Goal: Task Accomplishment & Management: Manage account settings

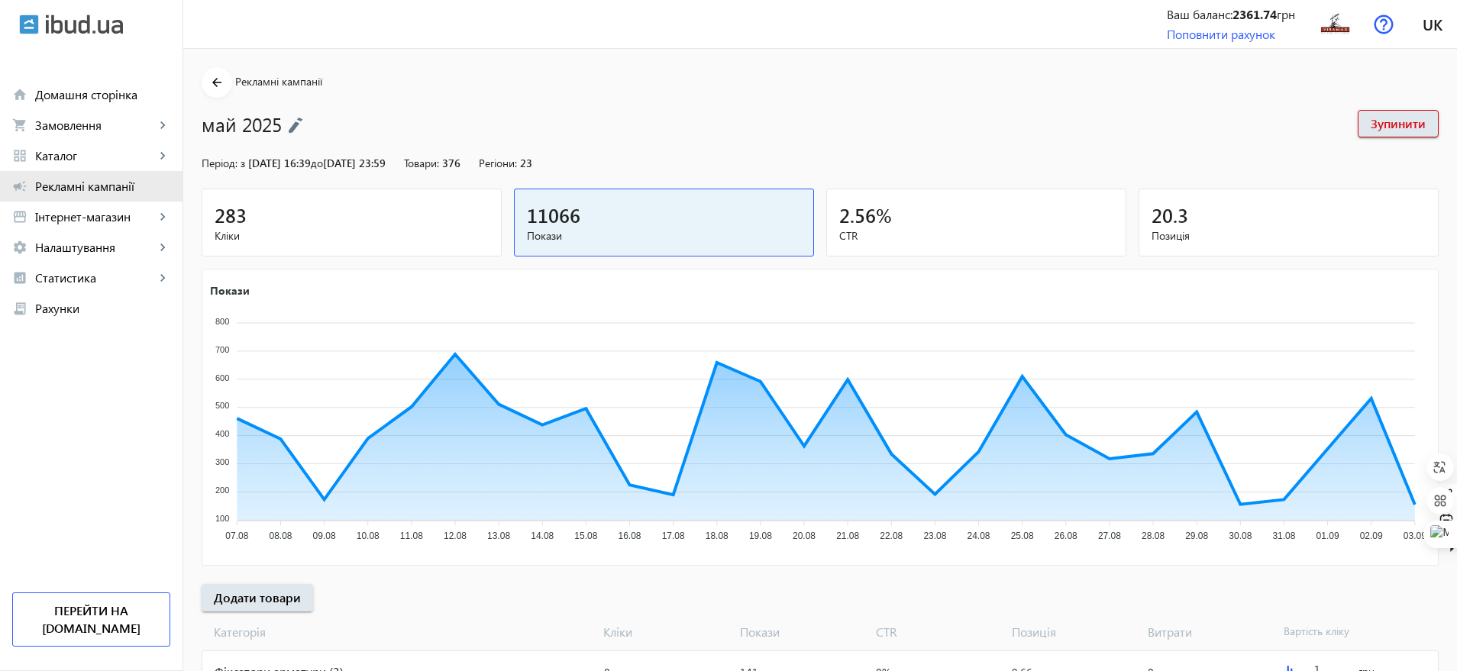
click at [84, 181] on span "Рекламні кампанії" at bounding box center [102, 186] width 135 height 15
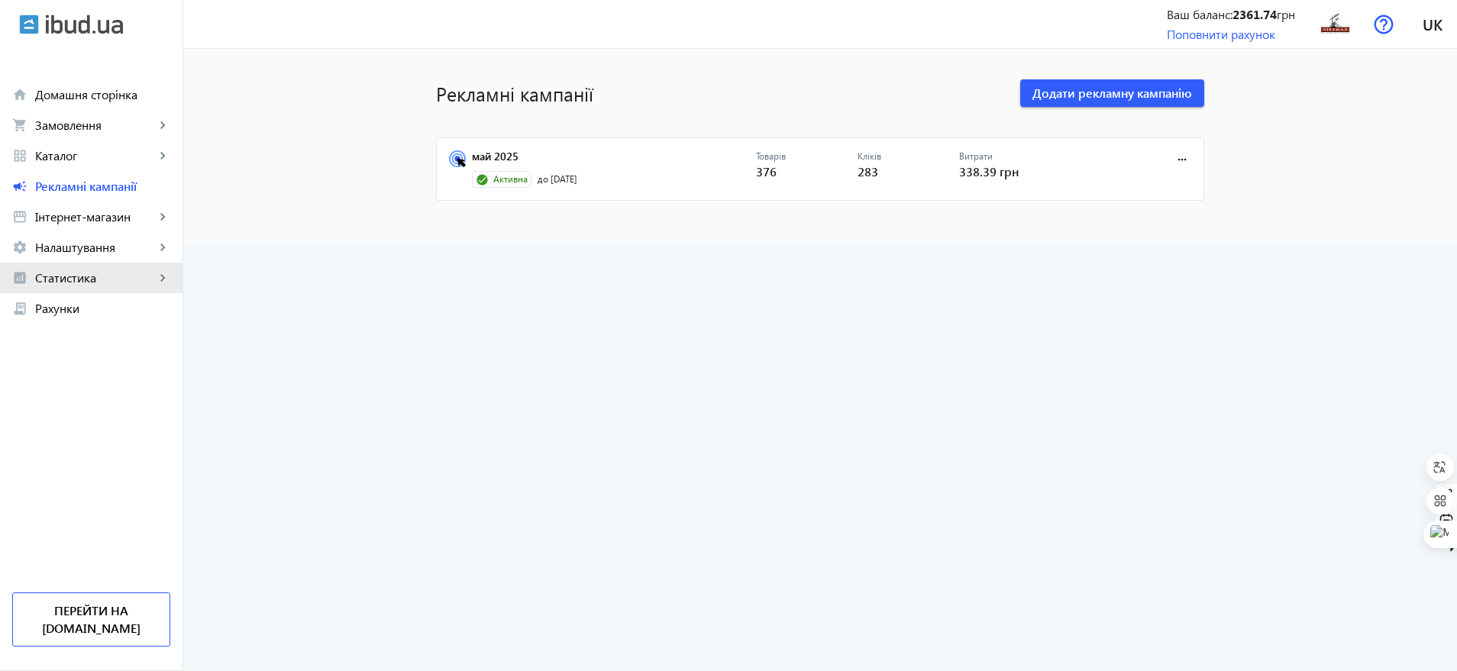
click at [131, 274] on span "Статистика" at bounding box center [95, 277] width 120 height 15
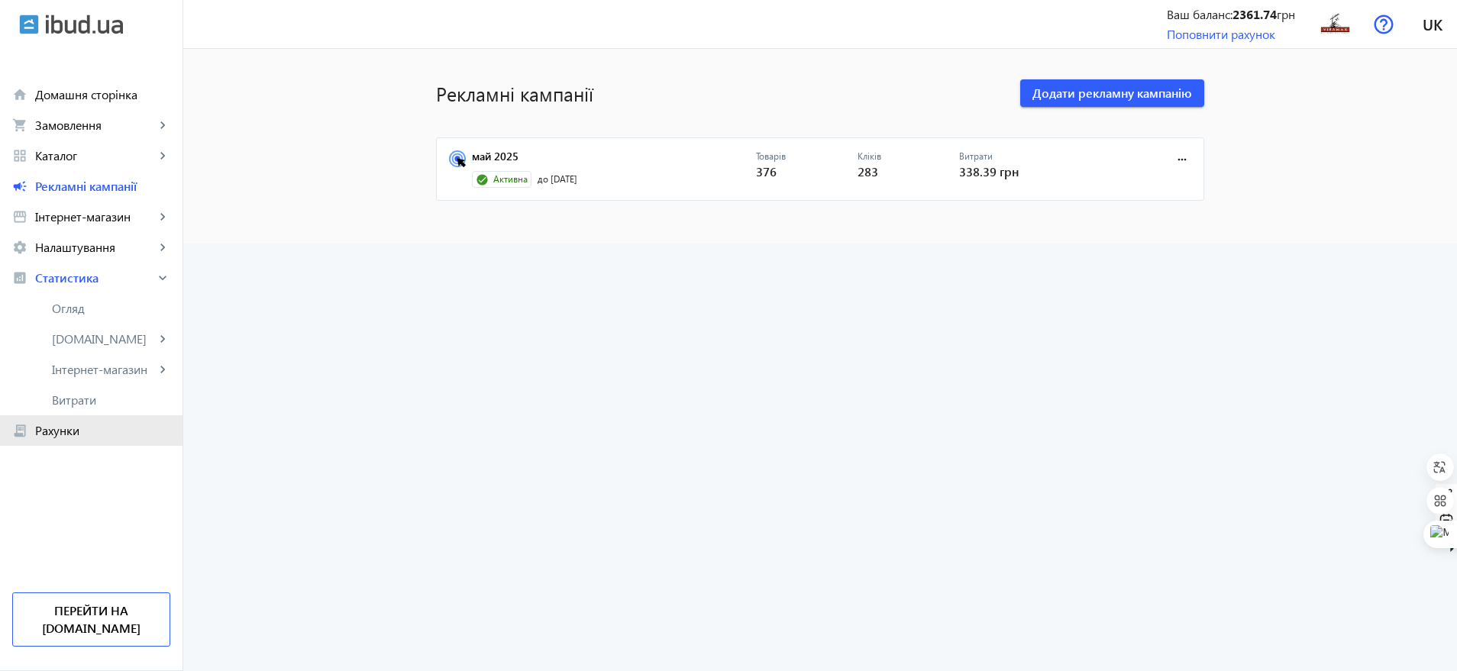
click at [86, 428] on span "Рахунки" at bounding box center [102, 430] width 135 height 15
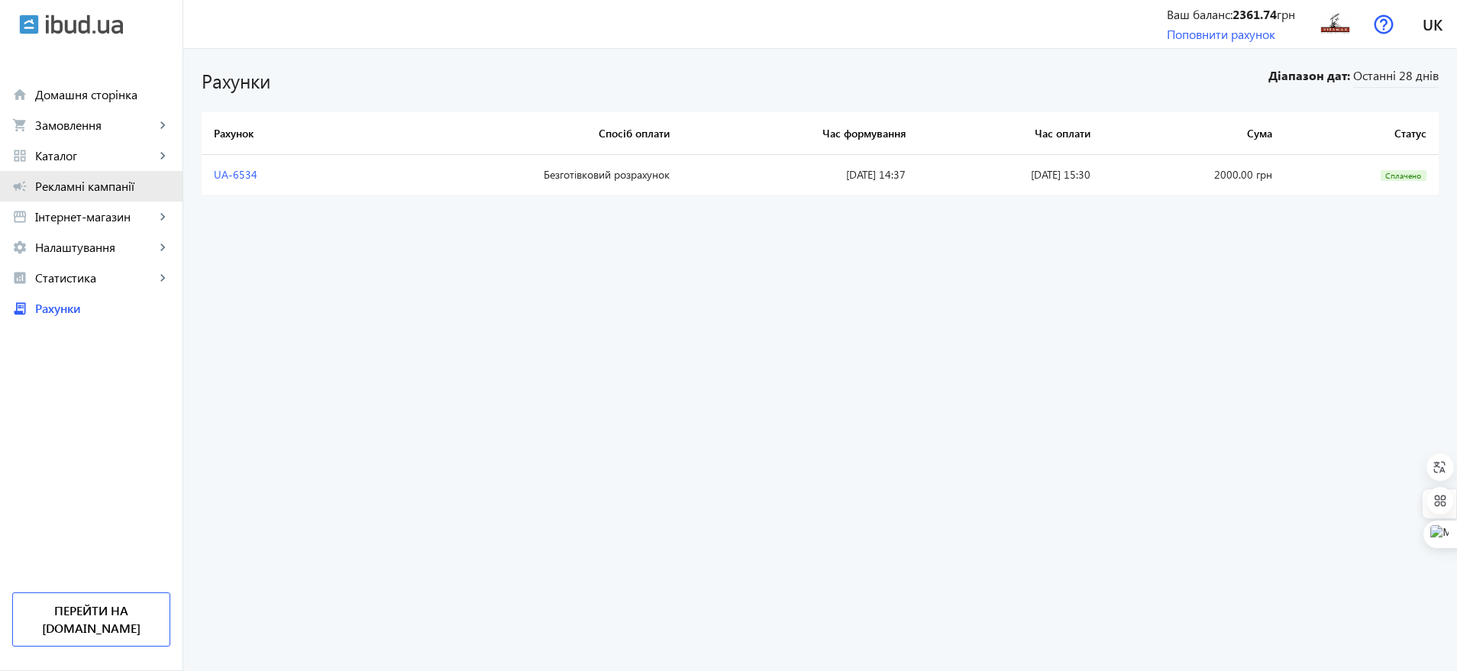
click at [72, 188] on span "Рекламні кампанії" at bounding box center [102, 186] width 135 height 15
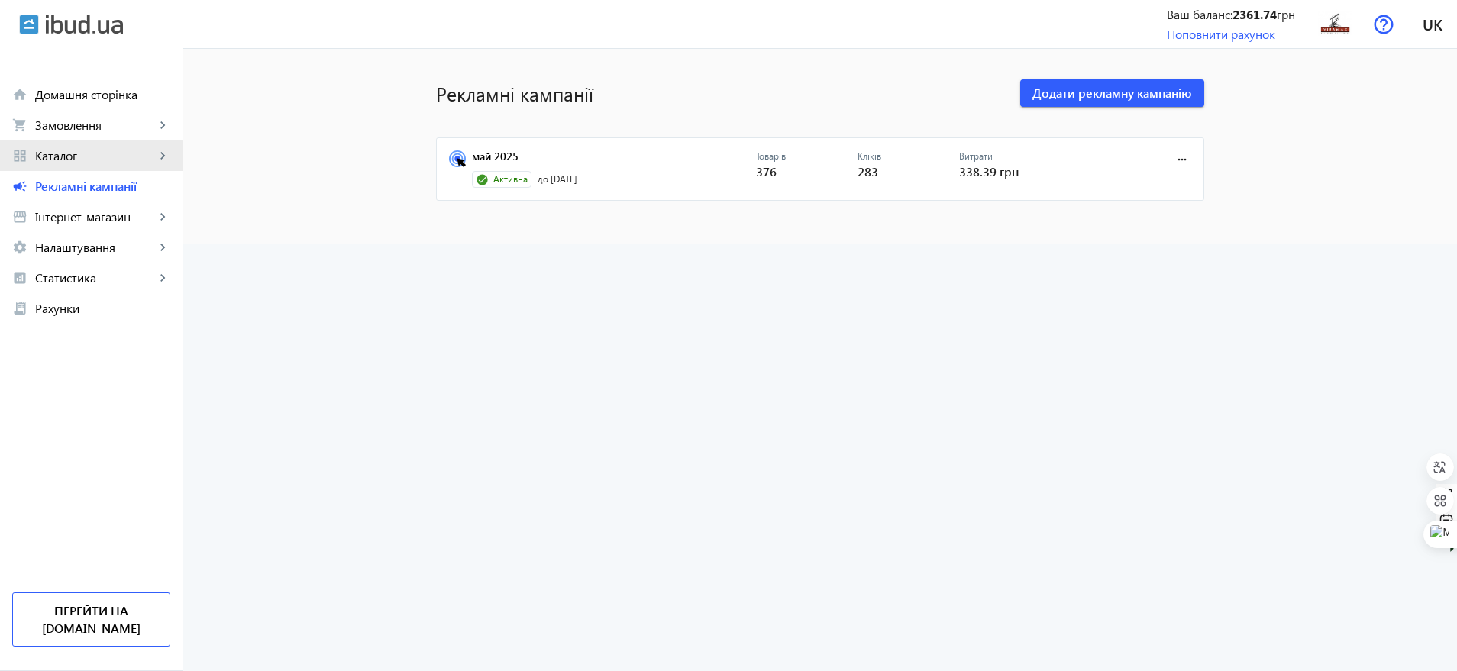
click at [71, 170] on link "grid_view Каталог keyboard_arrow_right" at bounding box center [91, 156] width 183 height 31
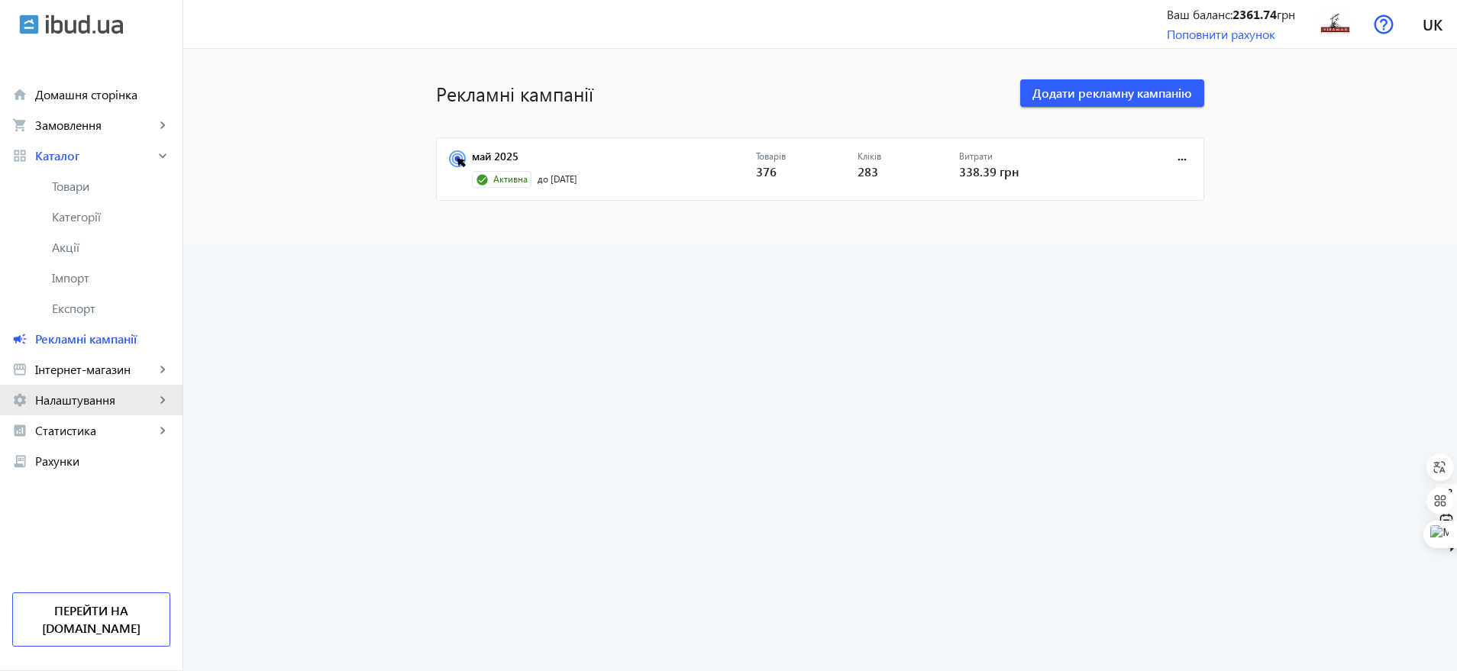
click at [82, 406] on span "Налаштування" at bounding box center [95, 400] width 120 height 15
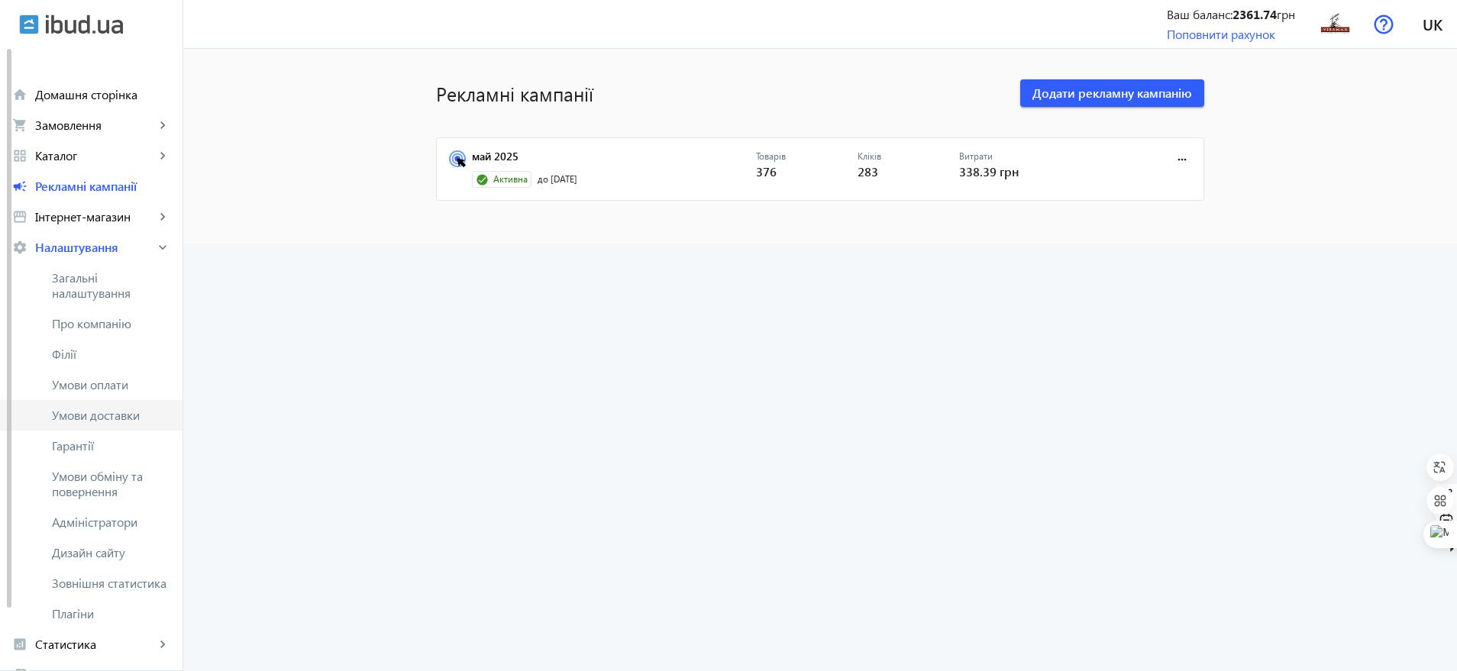
scroll to position [132, 0]
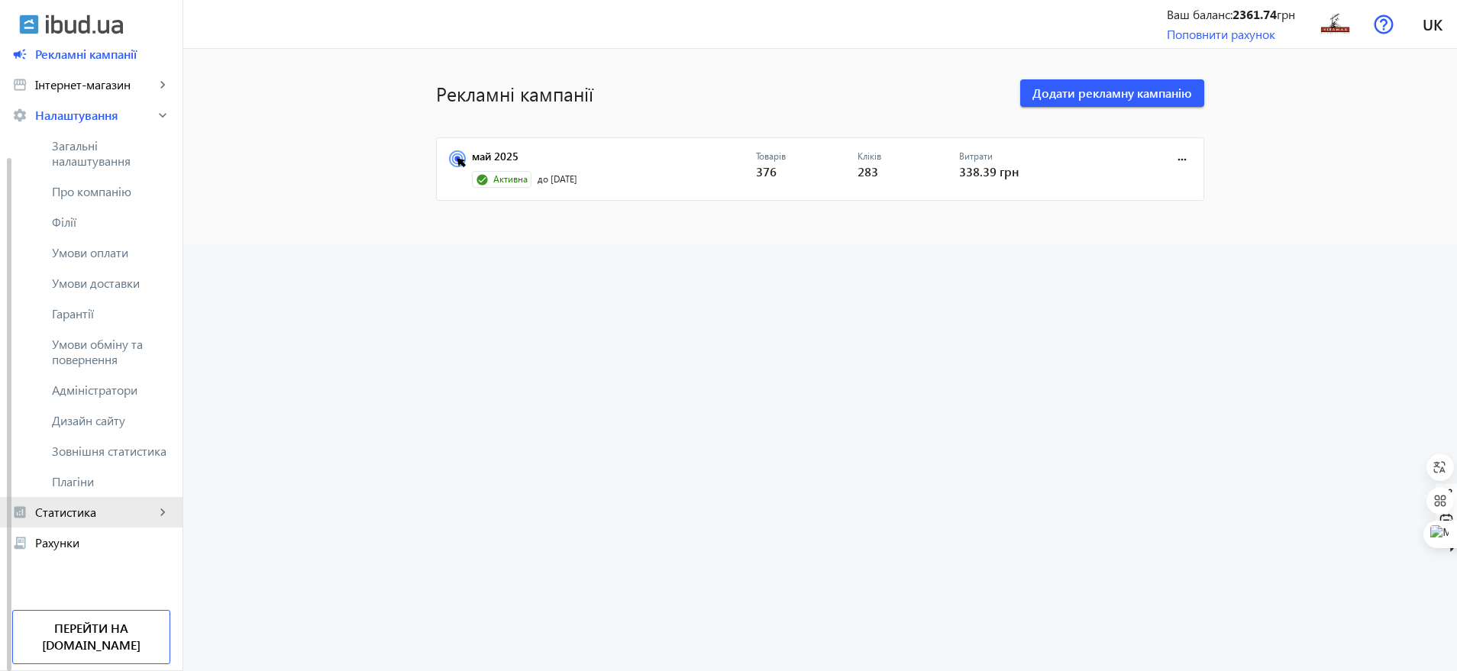
click at [115, 516] on span "Статистика" at bounding box center [95, 512] width 120 height 15
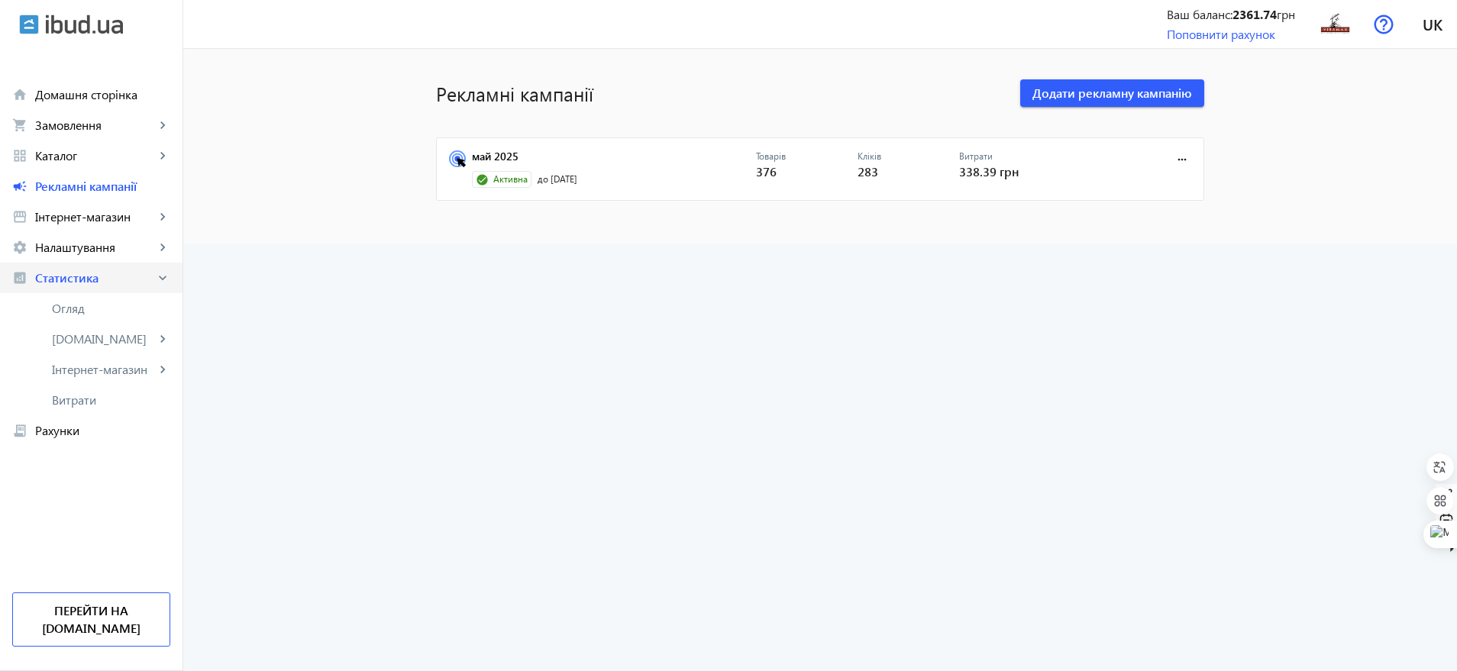
scroll to position [0, 0]
click at [54, 439] on link "receipt_long Рахунки" at bounding box center [91, 430] width 183 height 31
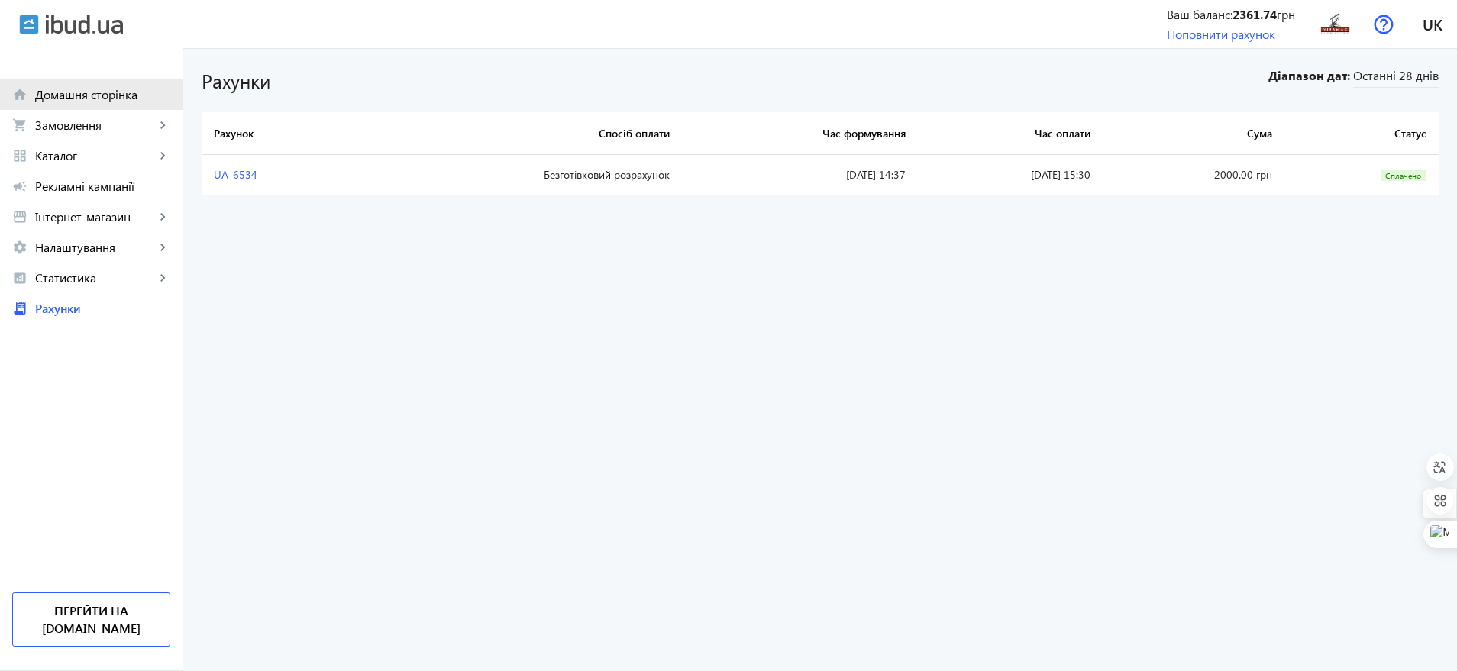
click at [62, 99] on span "Домашня сторінка" at bounding box center [102, 94] width 135 height 15
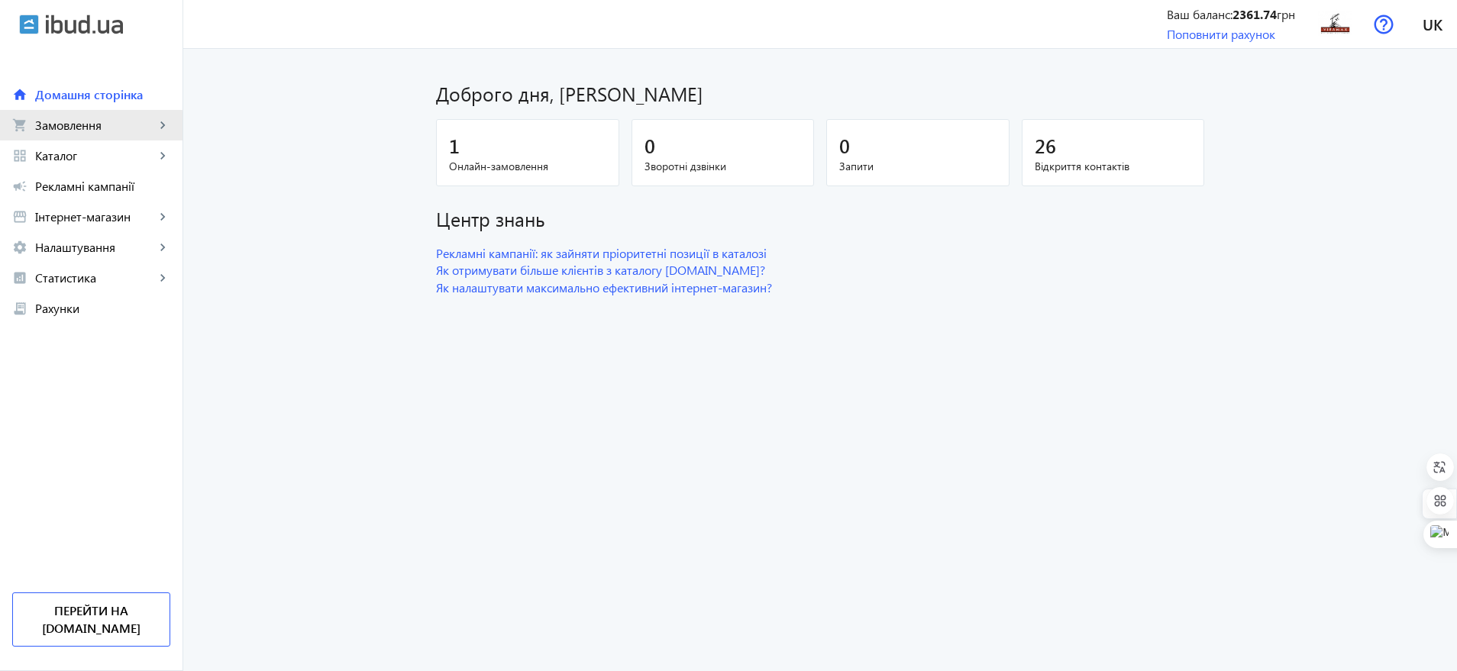
click at [67, 130] on span "Замовлення" at bounding box center [95, 125] width 120 height 15
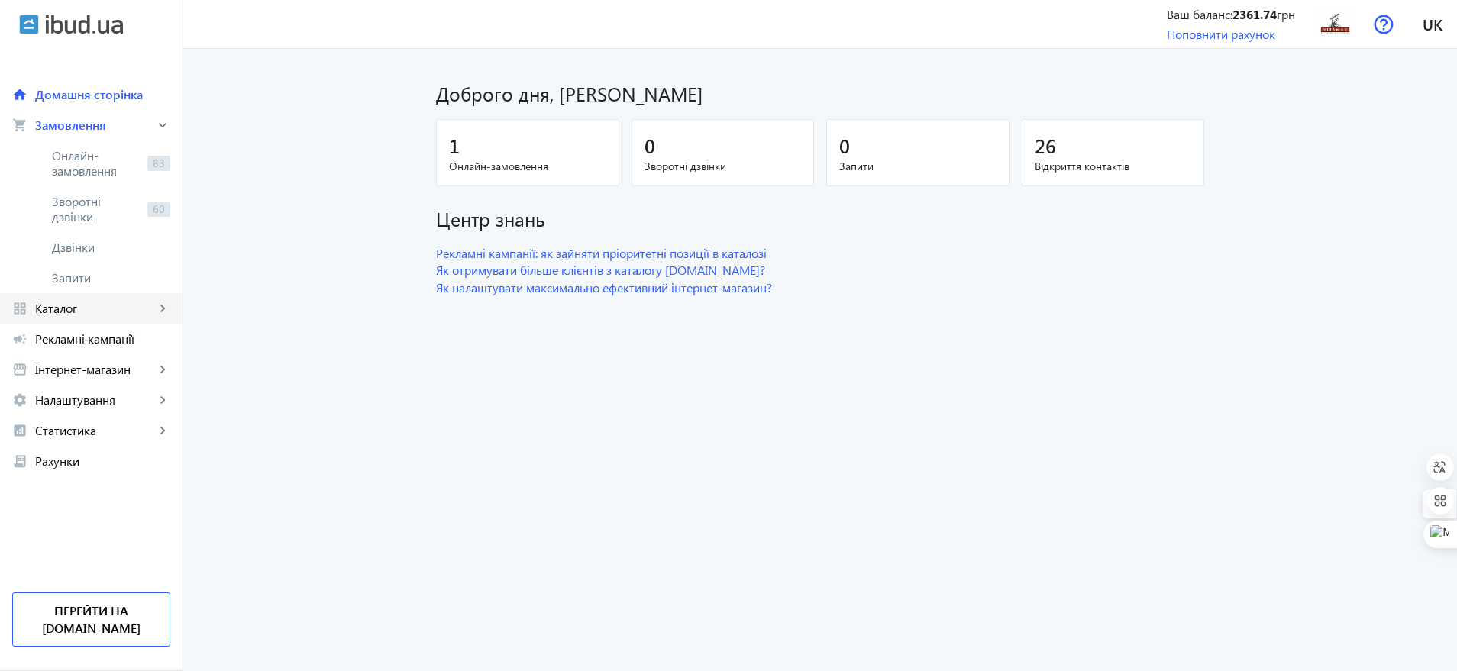
click at [88, 309] on span "Каталог" at bounding box center [95, 308] width 120 height 15
click at [128, 350] on link "campaign Рекламні кампанії" at bounding box center [91, 339] width 183 height 31
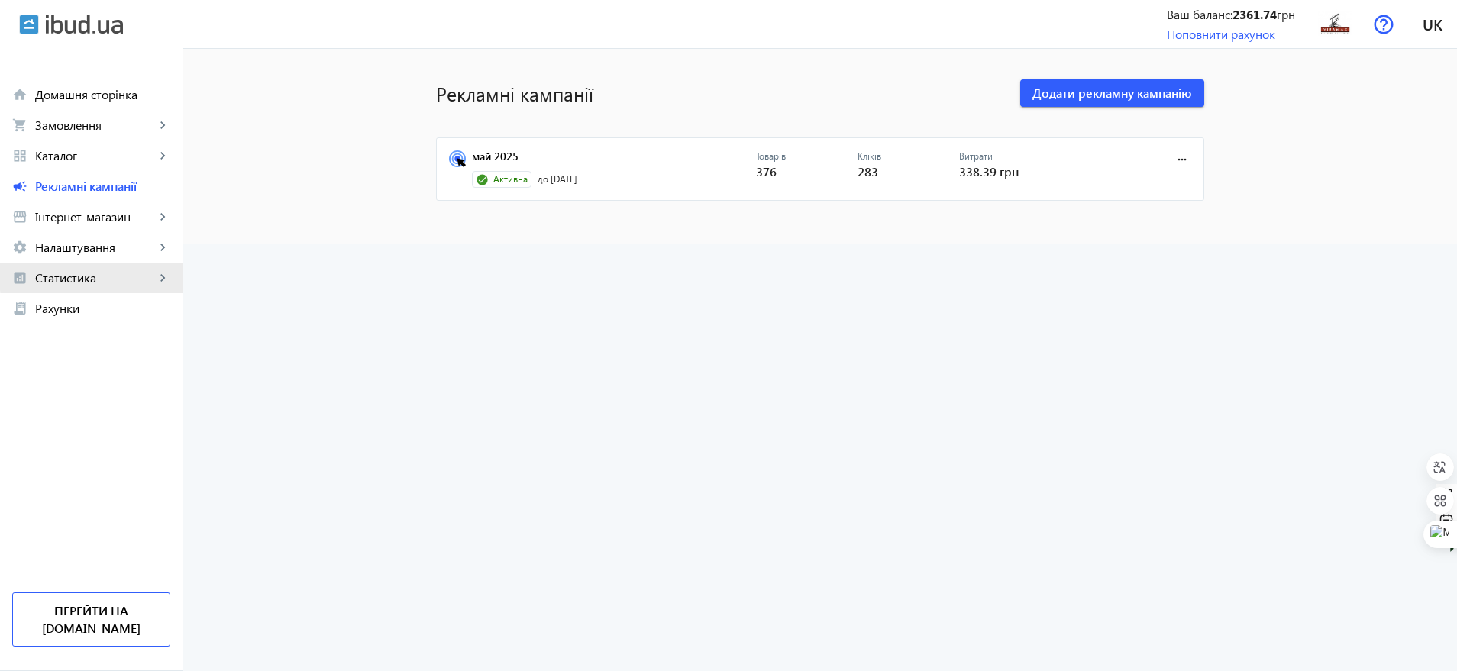
click at [132, 271] on span "Статистика" at bounding box center [95, 277] width 120 height 15
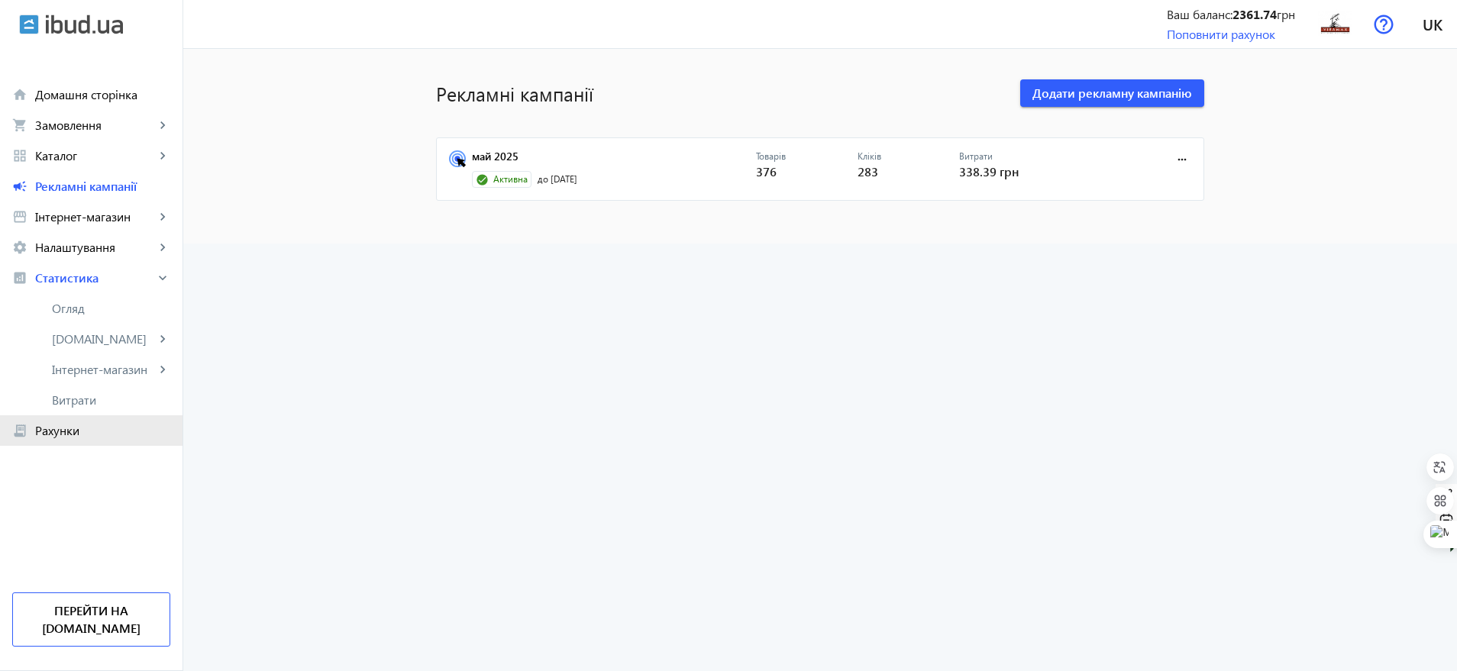
click at [76, 432] on span "Рахунки" at bounding box center [102, 430] width 135 height 15
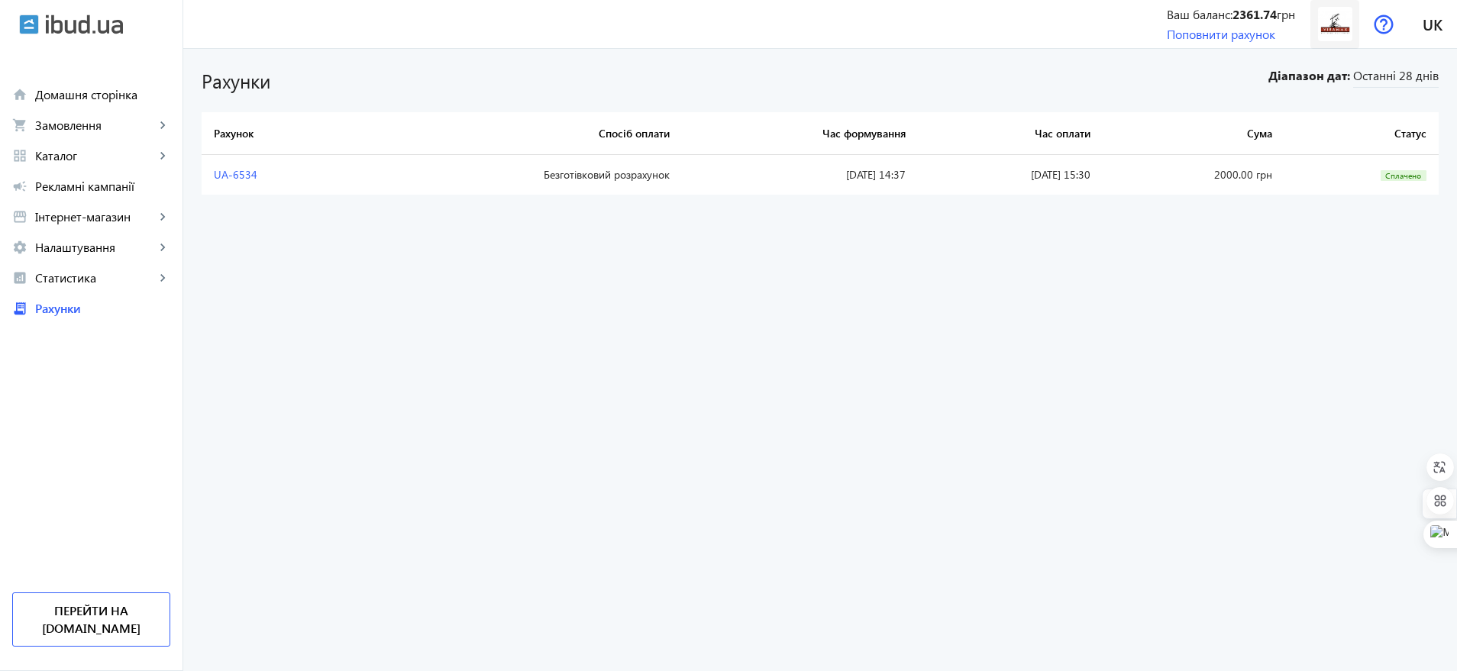
click at [1338, 31] on img at bounding box center [1335, 24] width 34 height 34
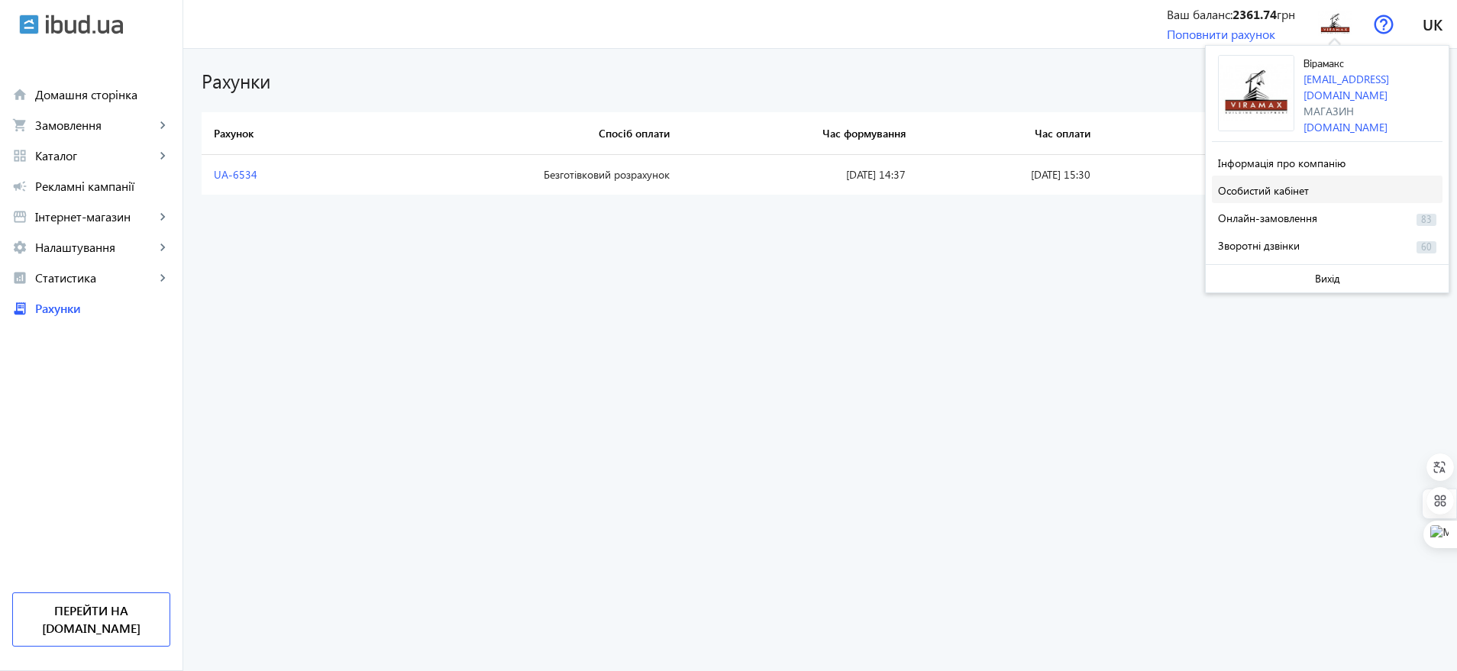
click at [1328, 184] on span at bounding box center [1327, 189] width 231 height 37
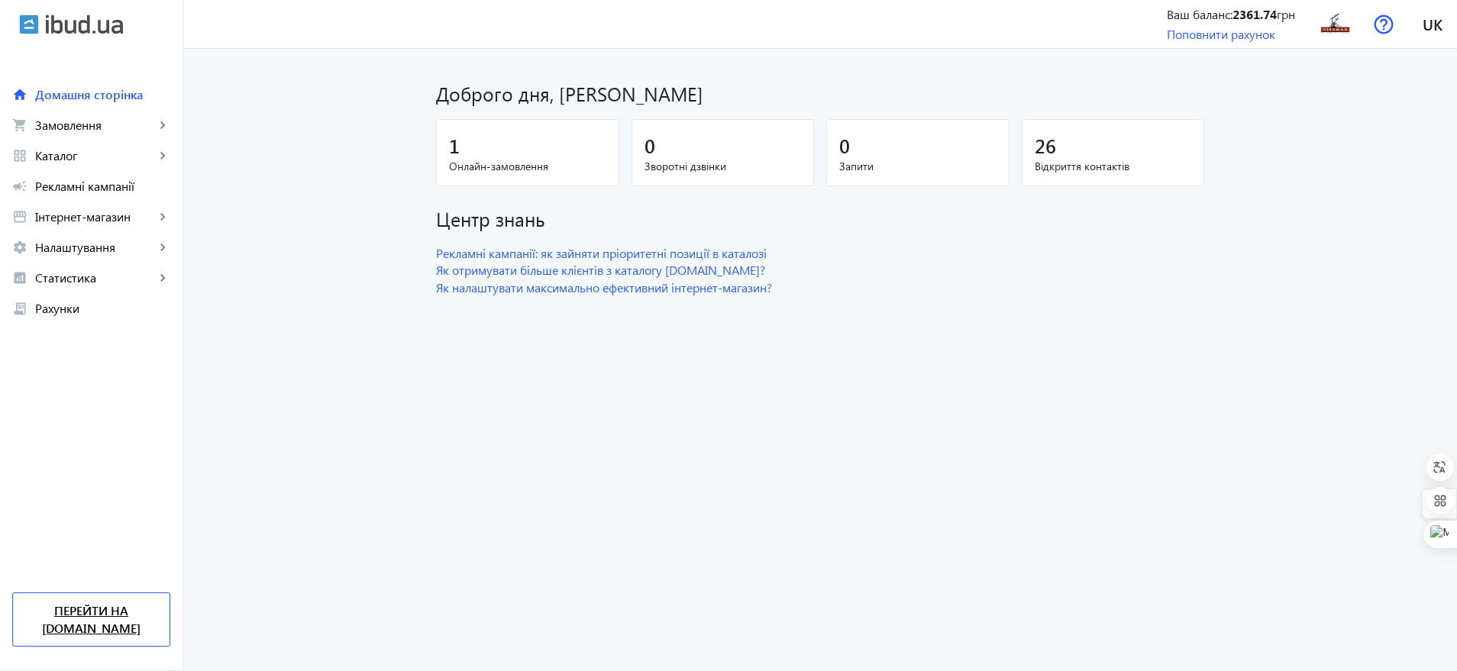
click at [81, 626] on link "Перейти на [DOMAIN_NAME]" at bounding box center [91, 620] width 158 height 54
click at [62, 121] on span "Замовлення" at bounding box center [95, 125] width 120 height 15
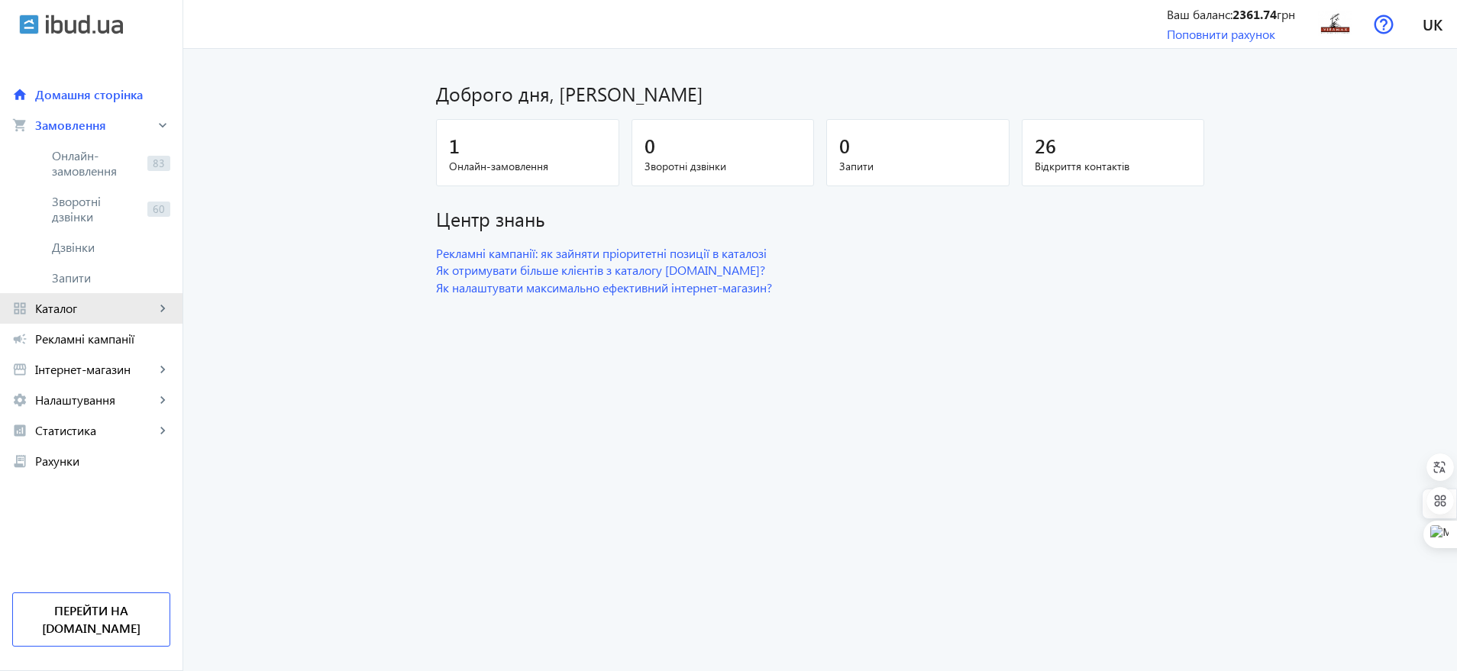
click at [87, 310] on span "Каталог" at bounding box center [95, 308] width 120 height 15
click at [111, 345] on span "Рекламні кампанії" at bounding box center [102, 338] width 135 height 15
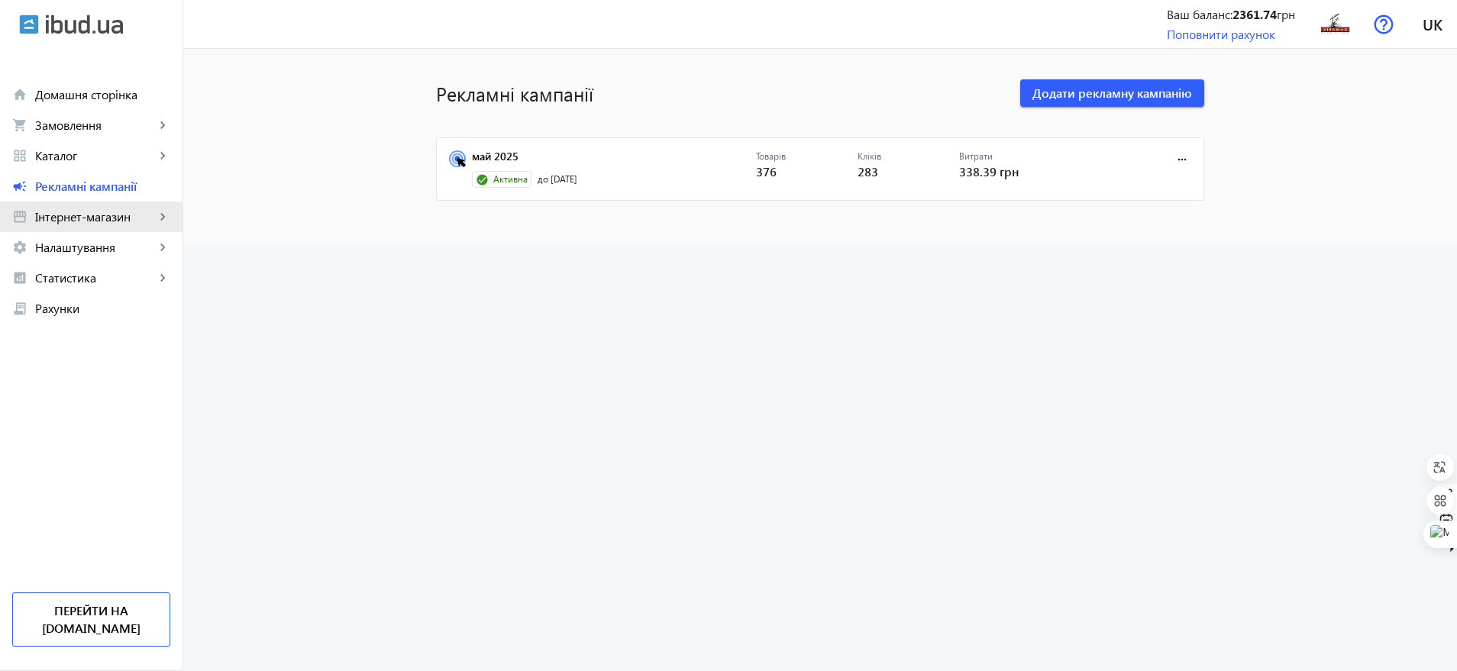
click at [147, 216] on span "Інтернет-магазин" at bounding box center [95, 216] width 120 height 15
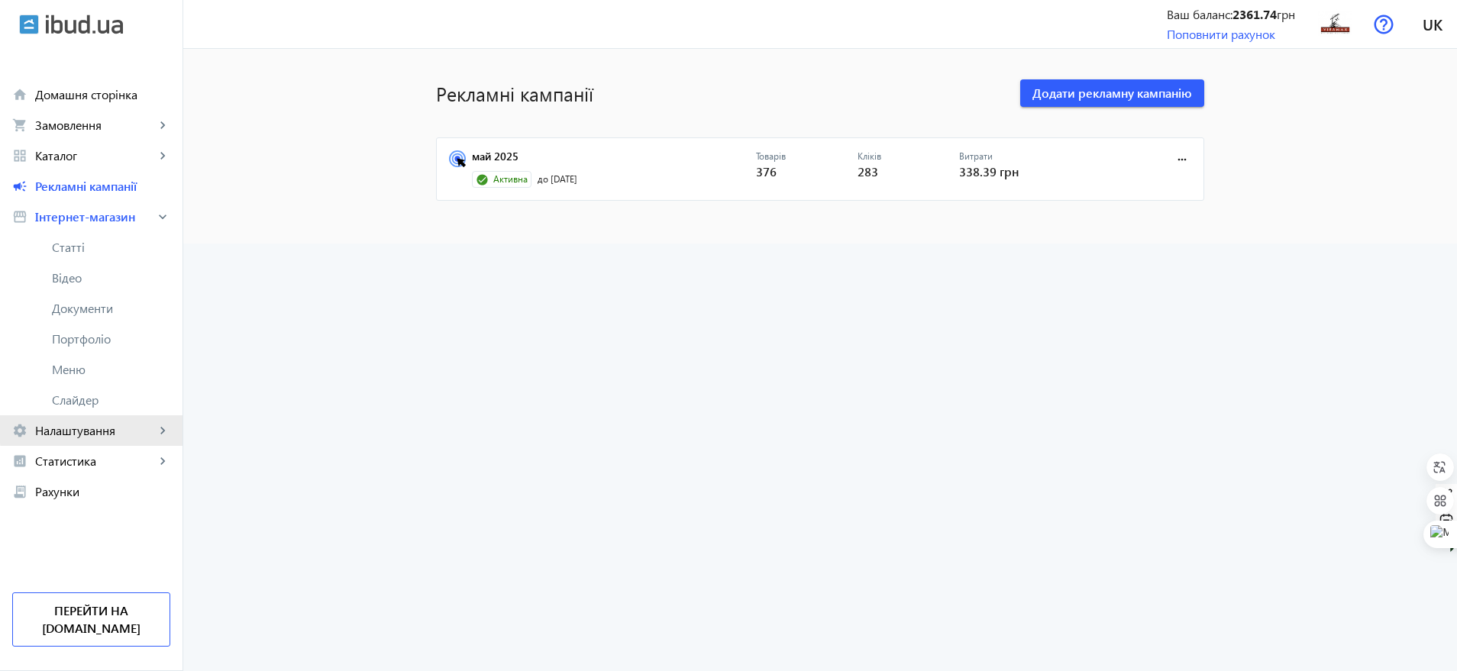
click at [133, 429] on span "Налаштування" at bounding box center [95, 430] width 120 height 15
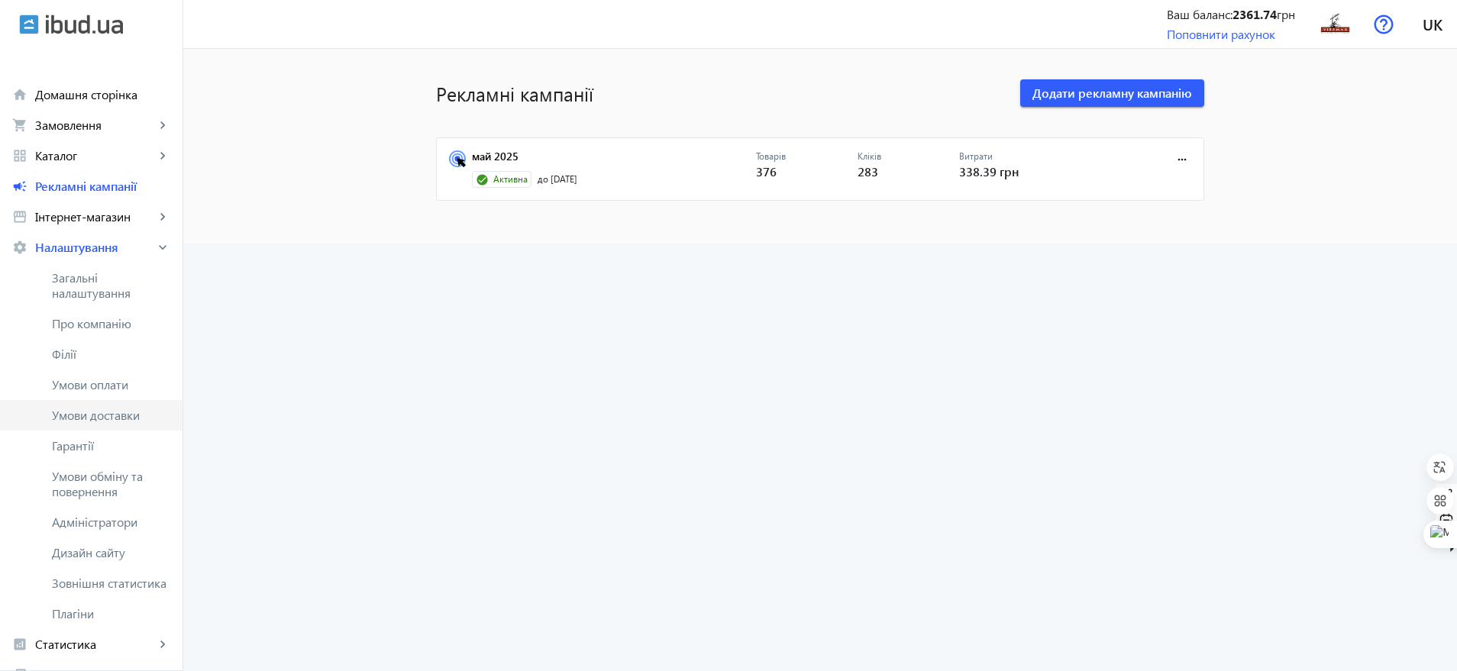
scroll to position [95, 0]
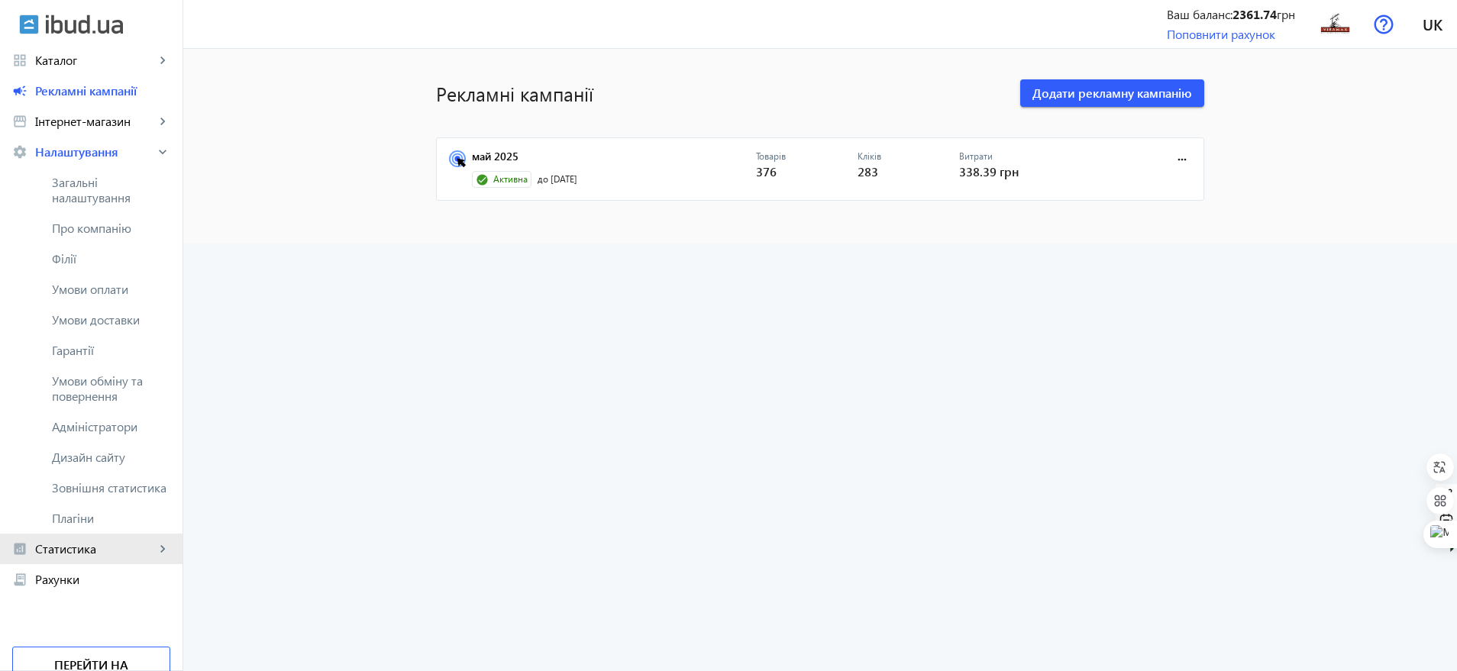
click at [122, 540] on link "analytics Статистика keyboard_arrow_right" at bounding box center [91, 549] width 183 height 31
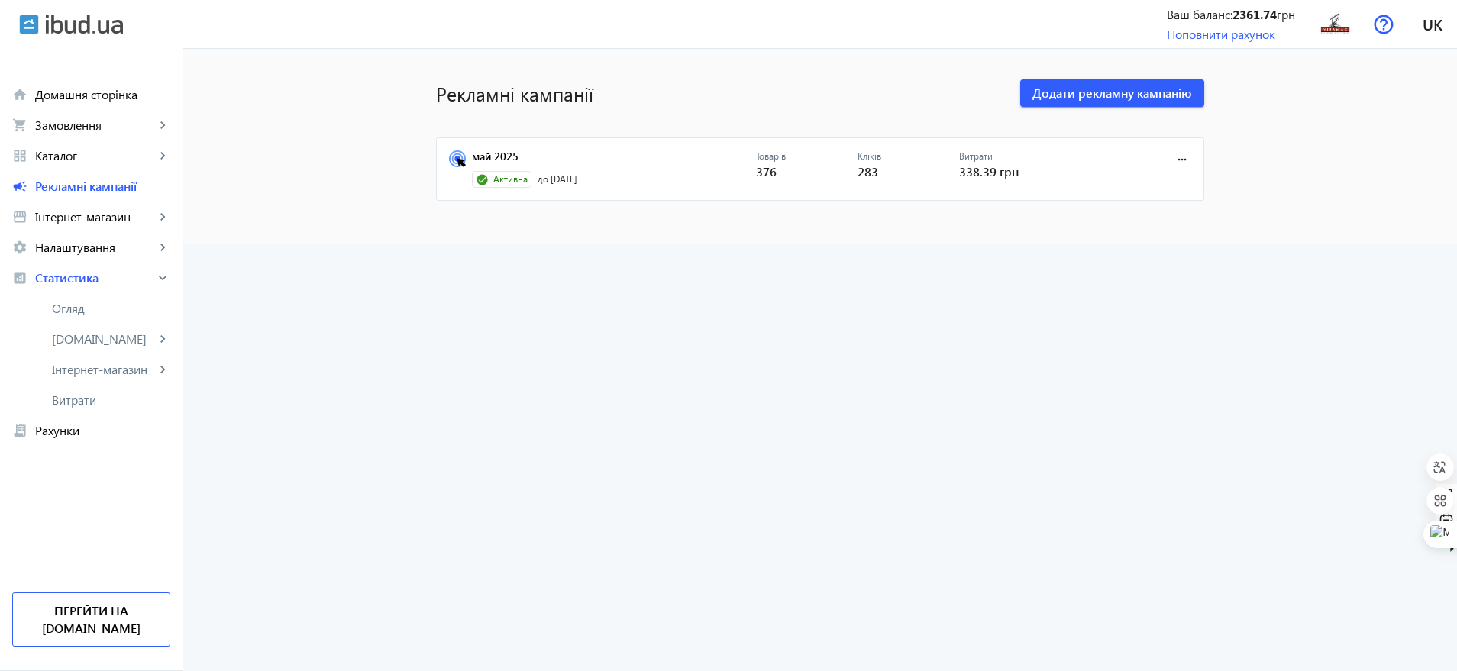
scroll to position [0, 0]
click at [92, 320] on link "Огляд" at bounding box center [91, 308] width 183 height 31
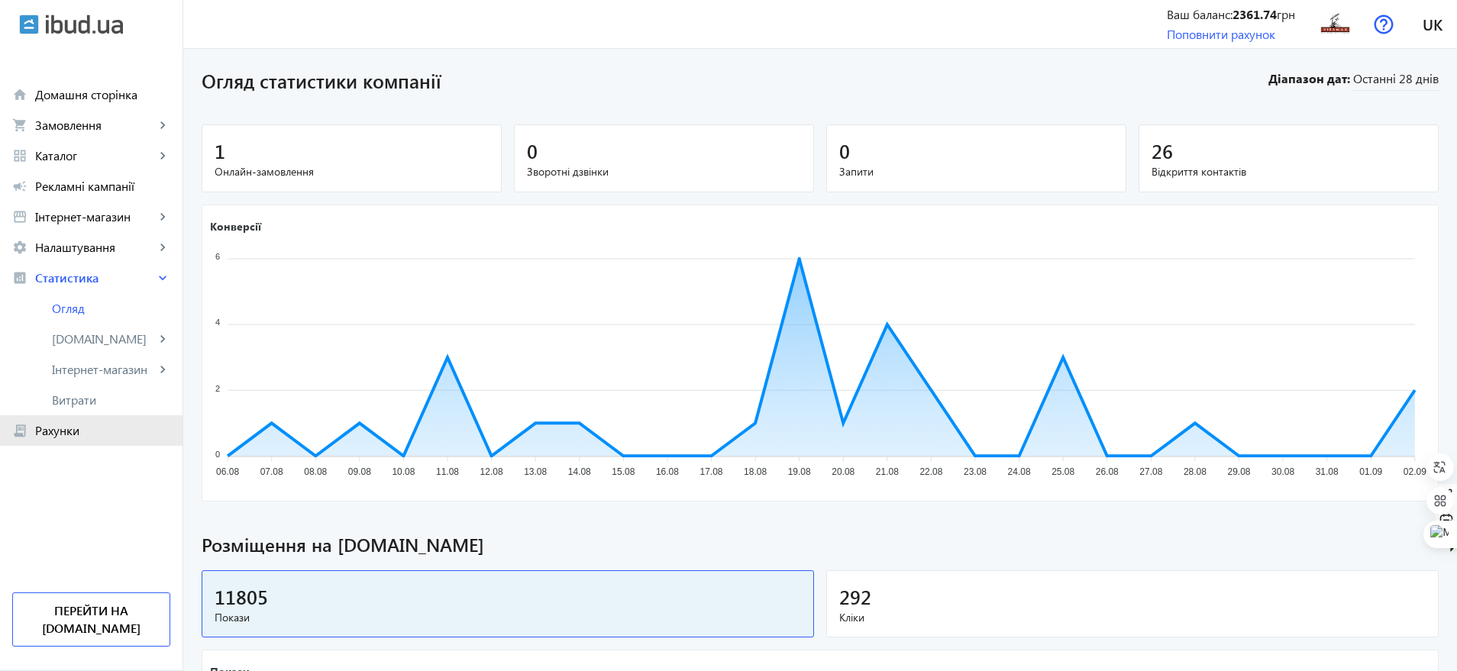
click at [71, 427] on span "Рахунки" at bounding box center [102, 430] width 135 height 15
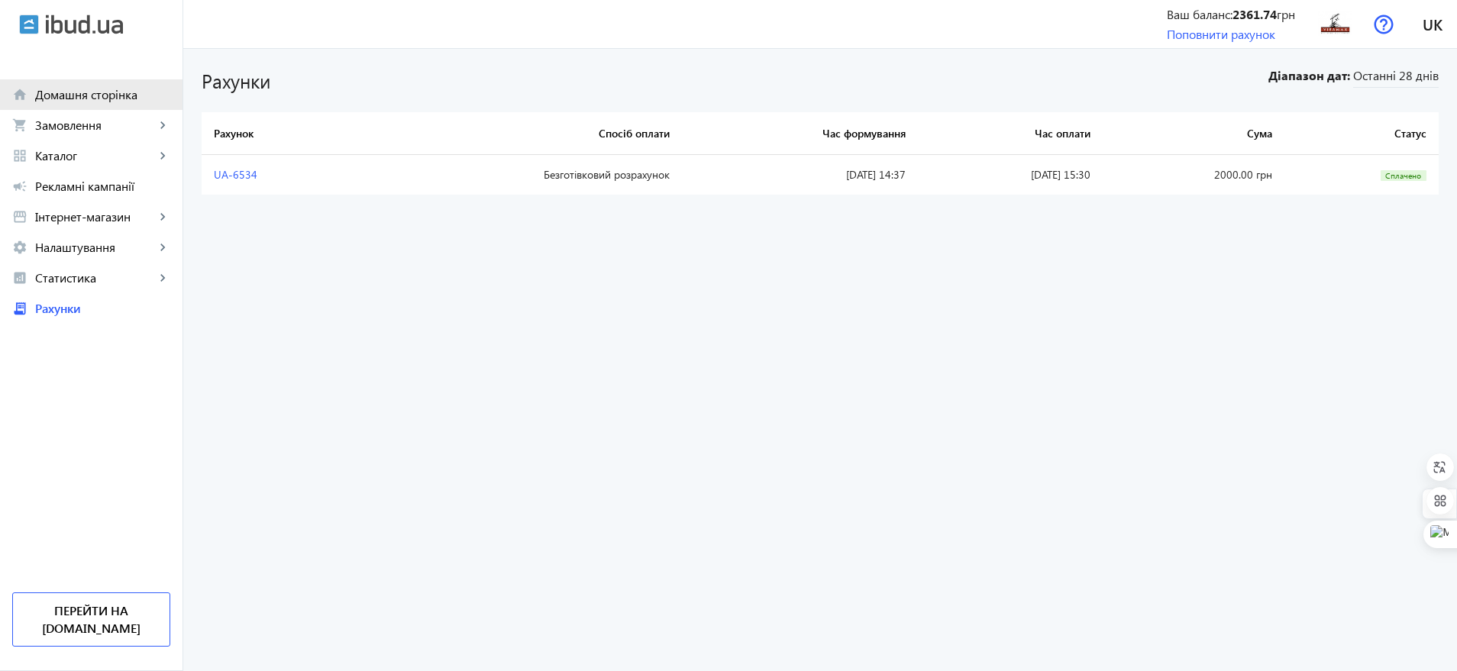
click at [137, 90] on span "Домашня сторінка" at bounding box center [102, 94] width 135 height 15
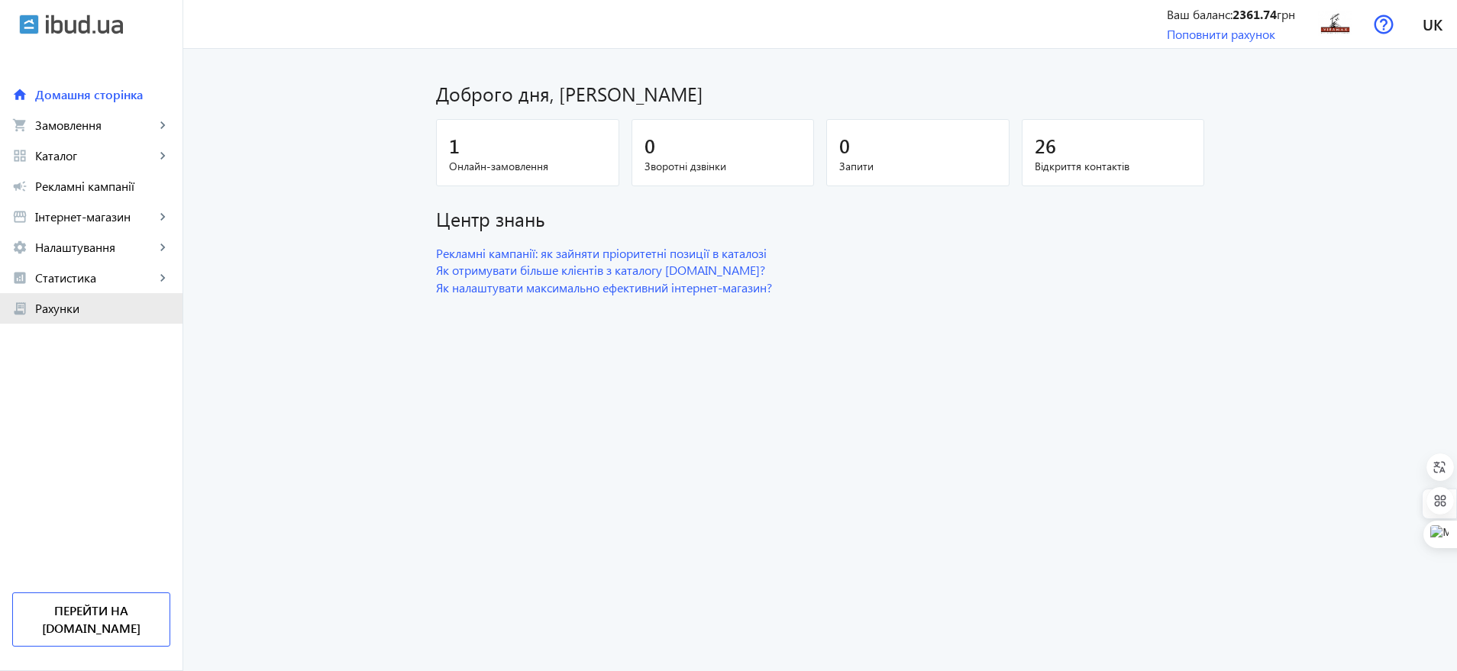
click at [57, 306] on span "Рахунки" at bounding box center [102, 308] width 135 height 15
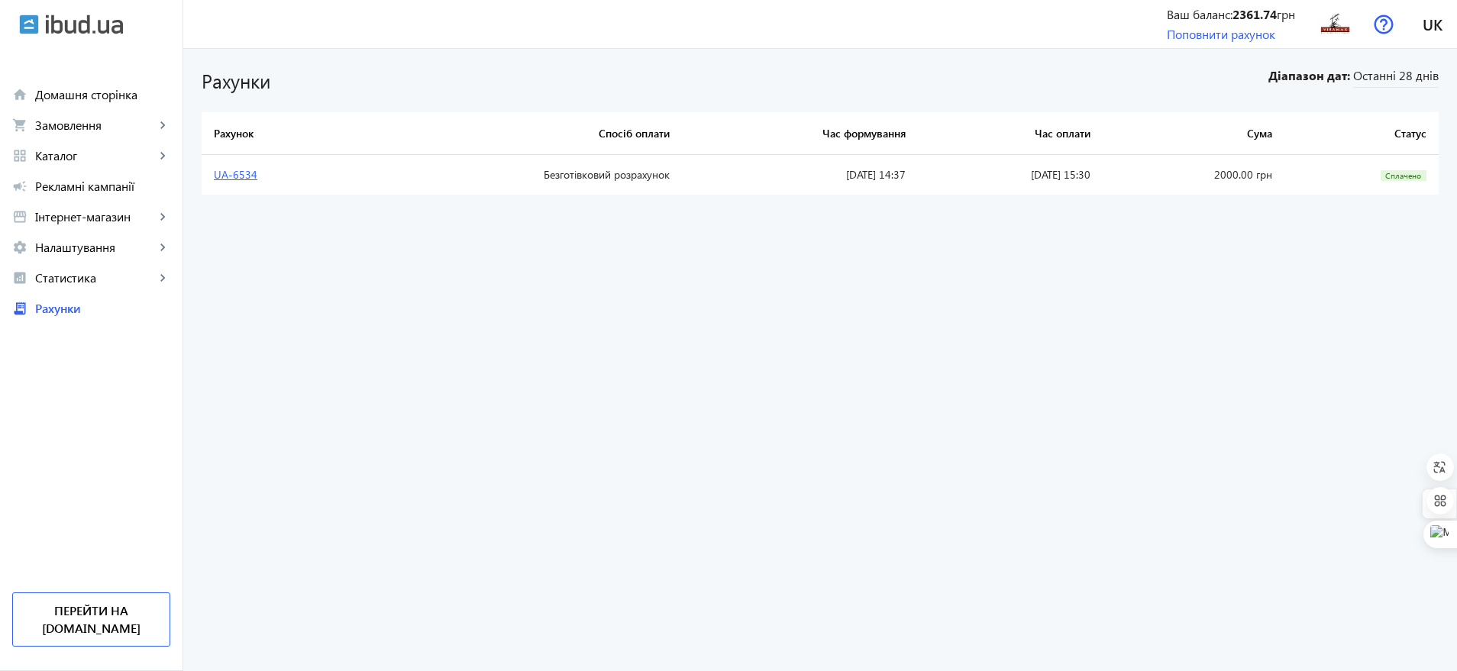
click at [215, 171] on link "UA-6534" at bounding box center [236, 174] width 44 height 15
click at [123, 154] on span "Каталог" at bounding box center [95, 155] width 120 height 15
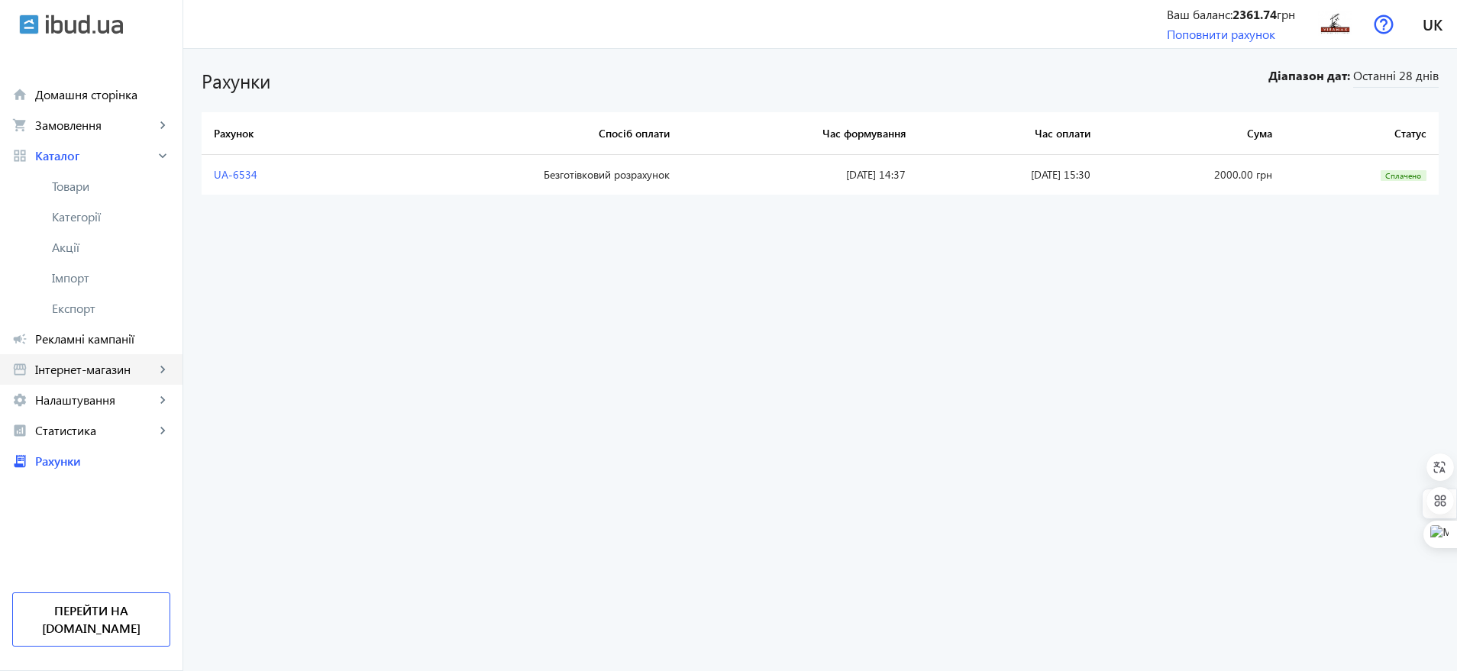
click at [167, 373] on mat-icon "keyboard_arrow_right" at bounding box center [162, 369] width 15 height 15
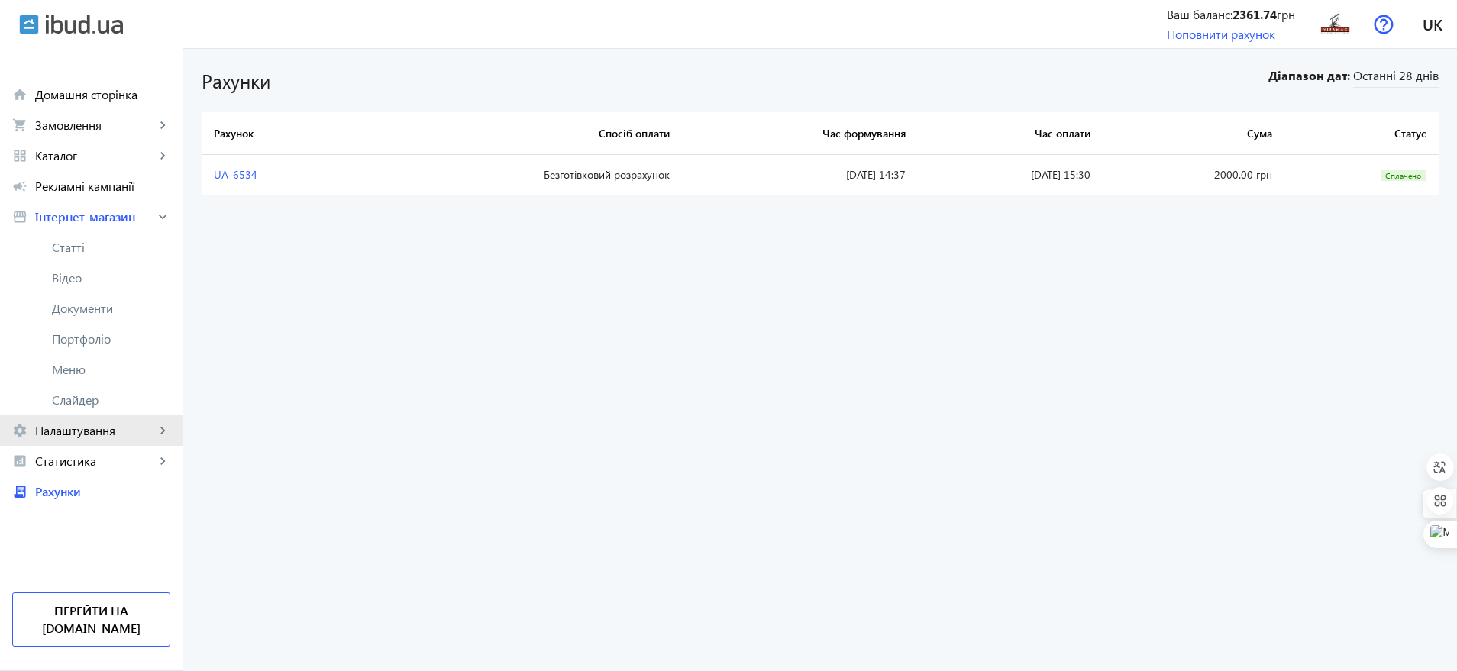
click at [167, 431] on mat-icon "keyboard_arrow_right" at bounding box center [162, 430] width 15 height 15
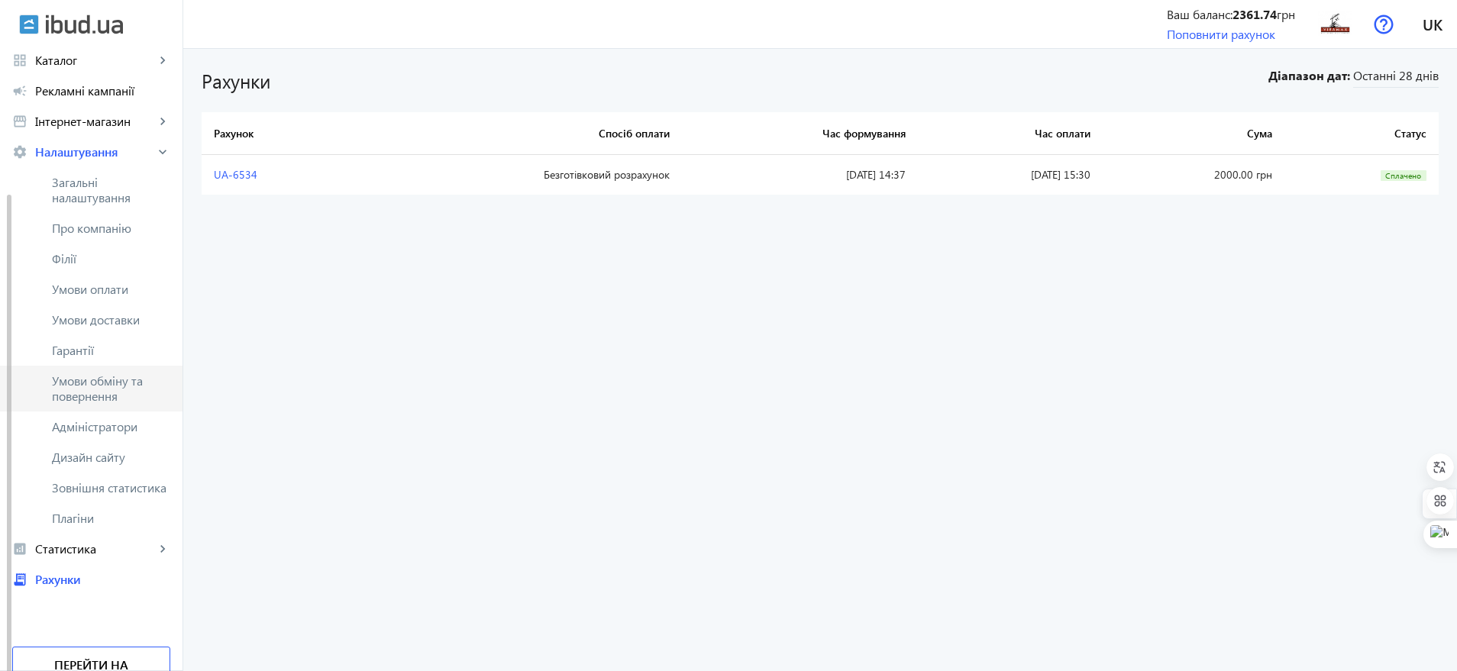
scroll to position [132, 0]
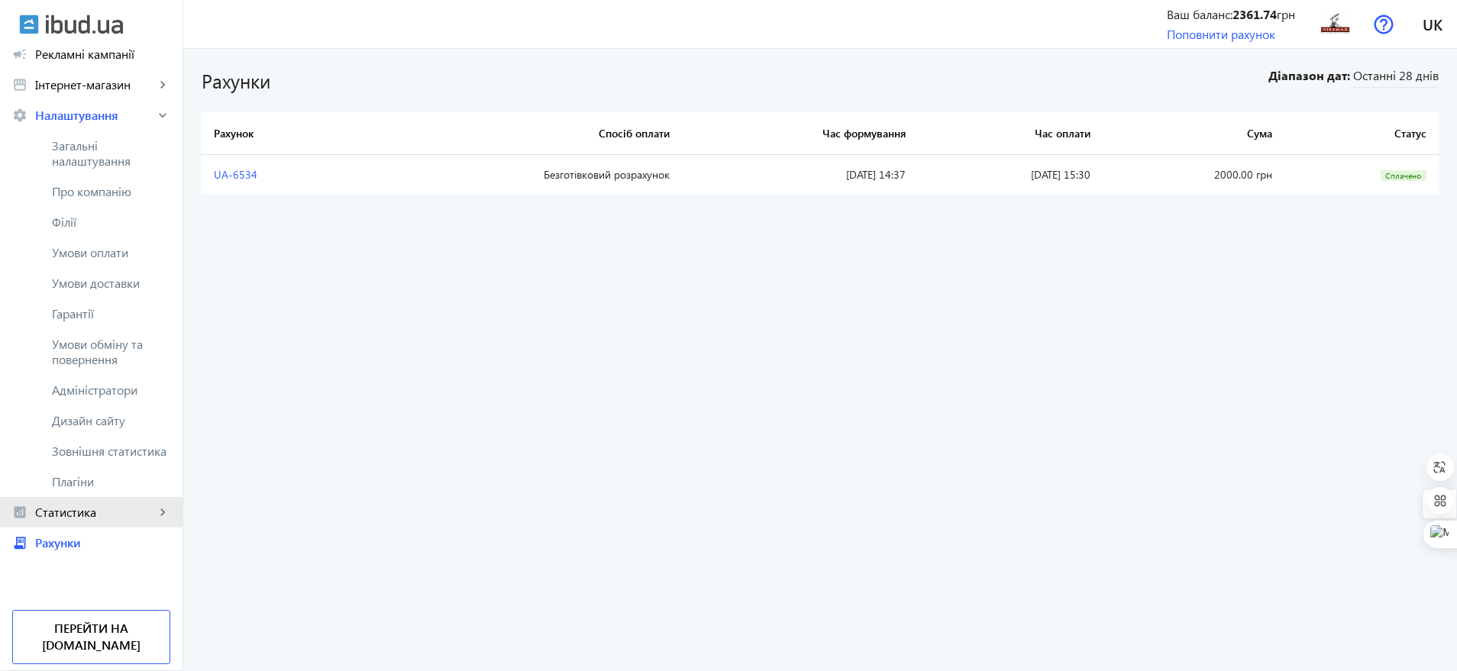
click at [157, 512] on mat-icon "keyboard_arrow_right" at bounding box center [162, 512] width 15 height 15
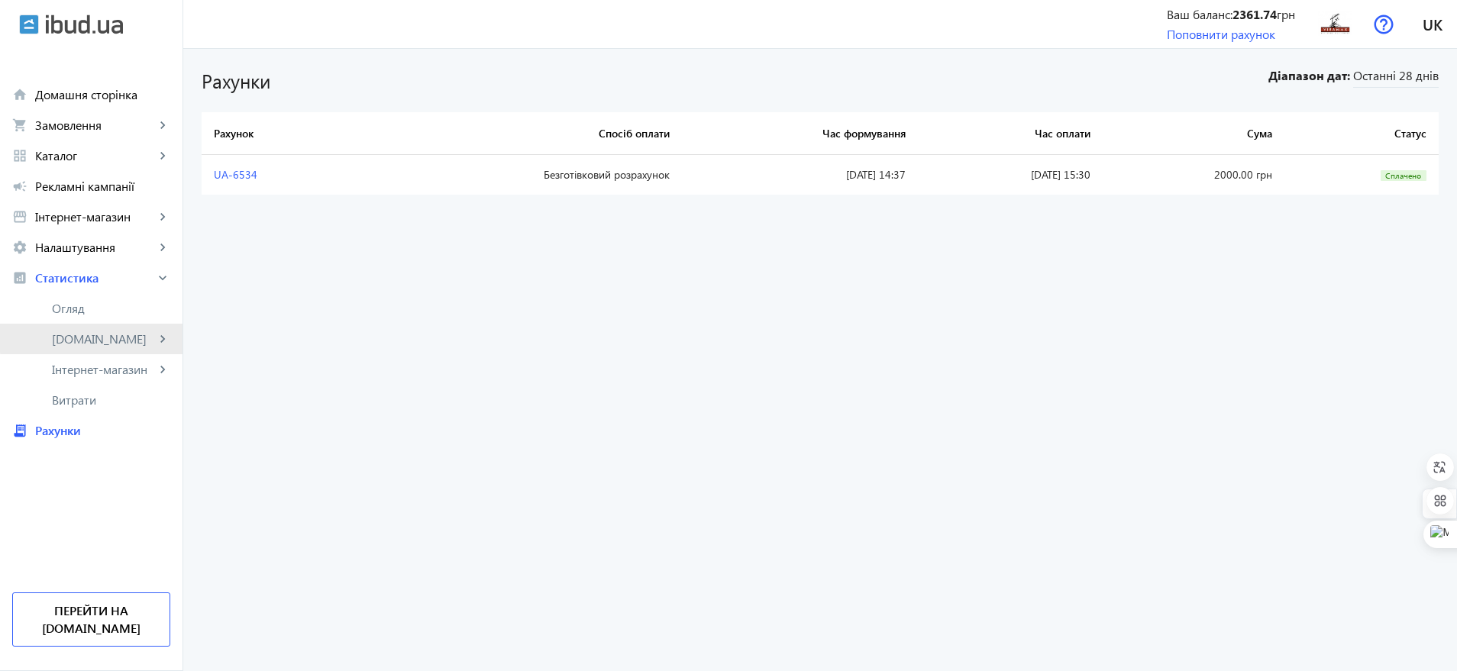
click at [157, 331] on mat-icon "keyboard_arrow_right" at bounding box center [162, 338] width 15 height 15
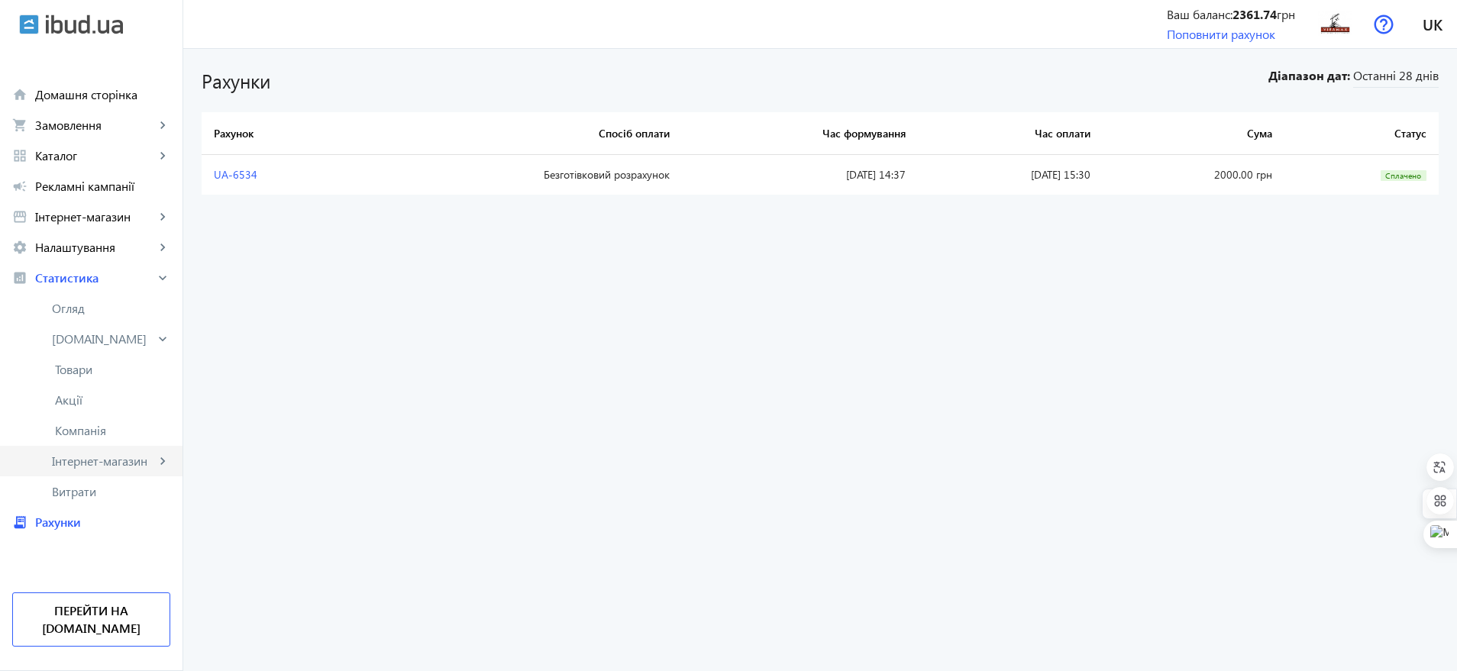
click at [167, 462] on mat-icon "keyboard_arrow_right" at bounding box center [162, 461] width 15 height 15
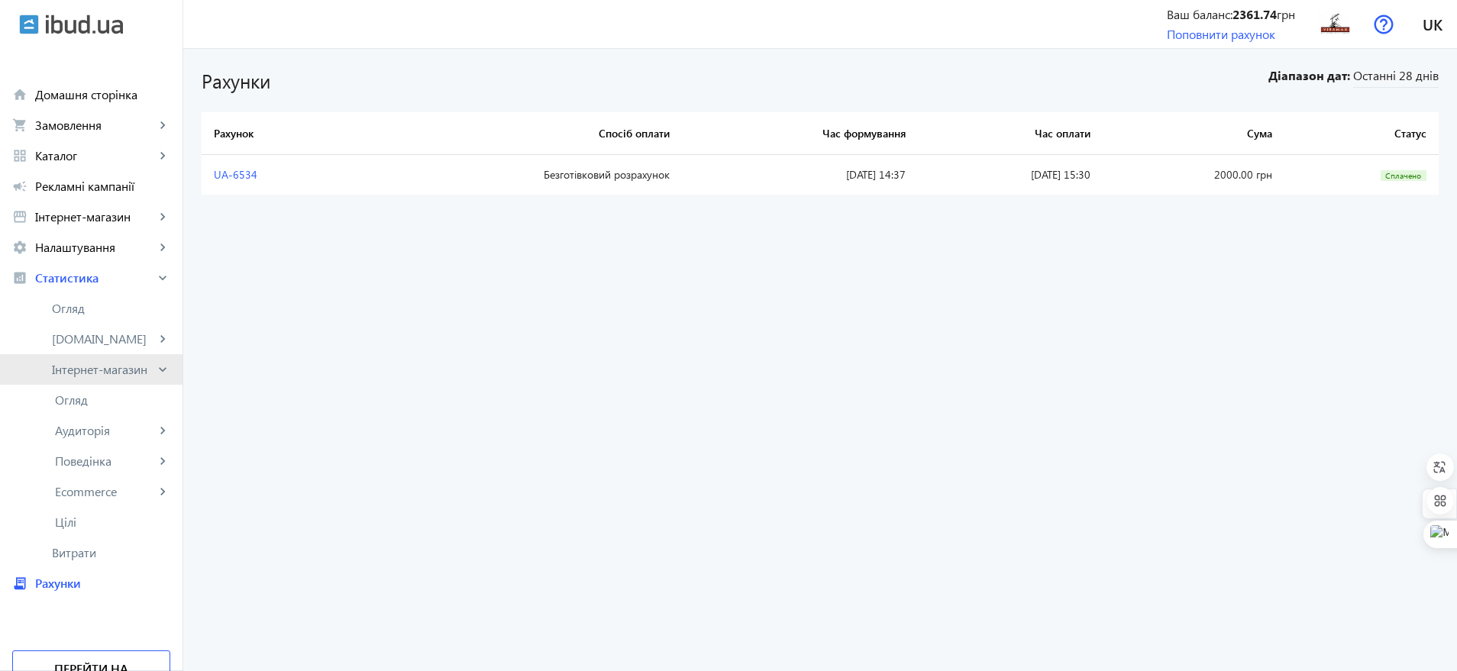
click at [160, 367] on mat-icon "keyboard_arrow_right" at bounding box center [162, 369] width 15 height 15
click at [160, 433] on mat-icon "keyboard_arrow_right" at bounding box center [162, 430] width 15 height 15
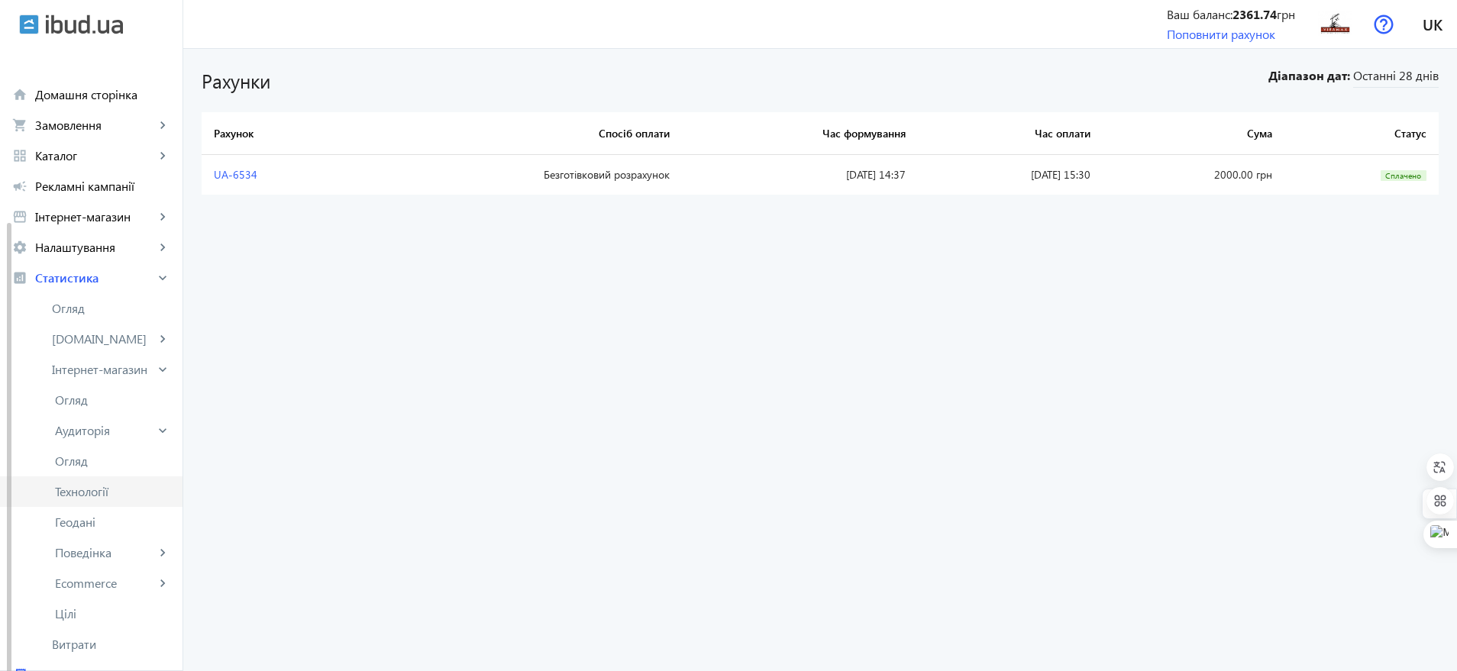
scroll to position [95, 0]
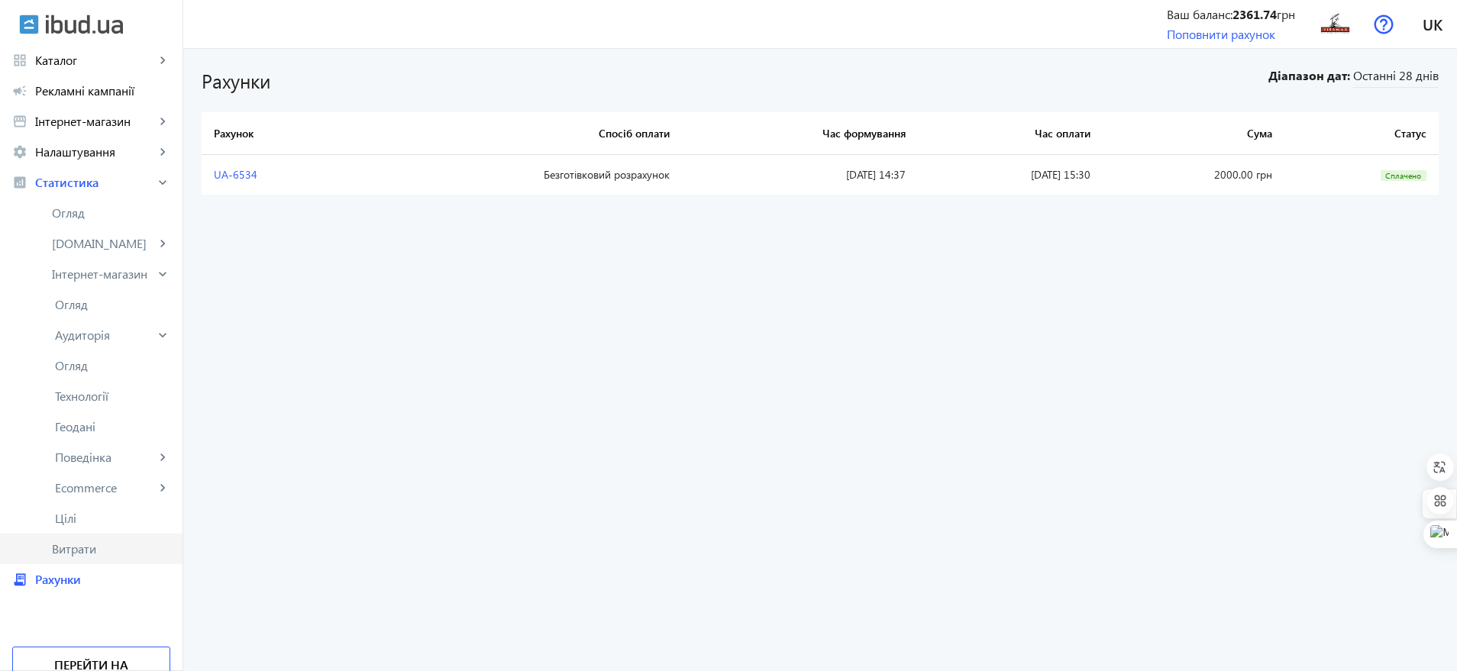
click at [123, 543] on span "Витрати" at bounding box center [111, 548] width 118 height 15
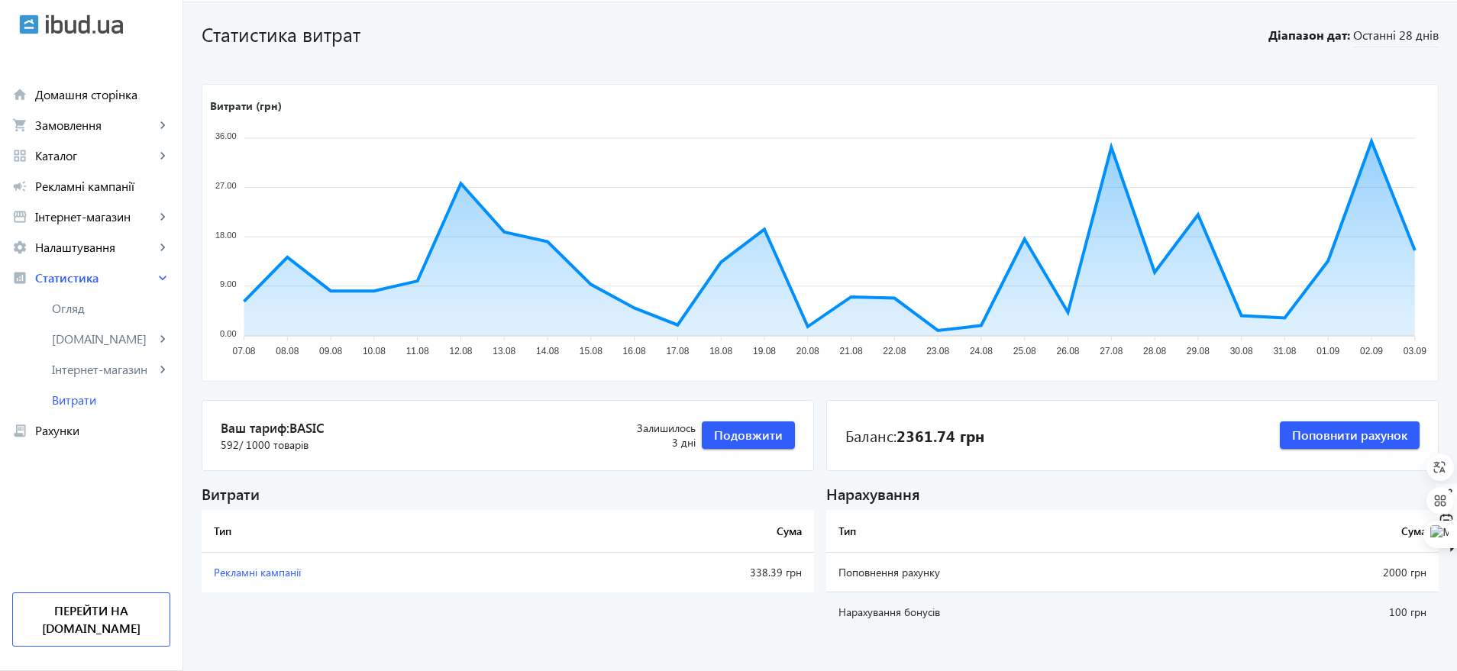
scroll to position [66, 0]
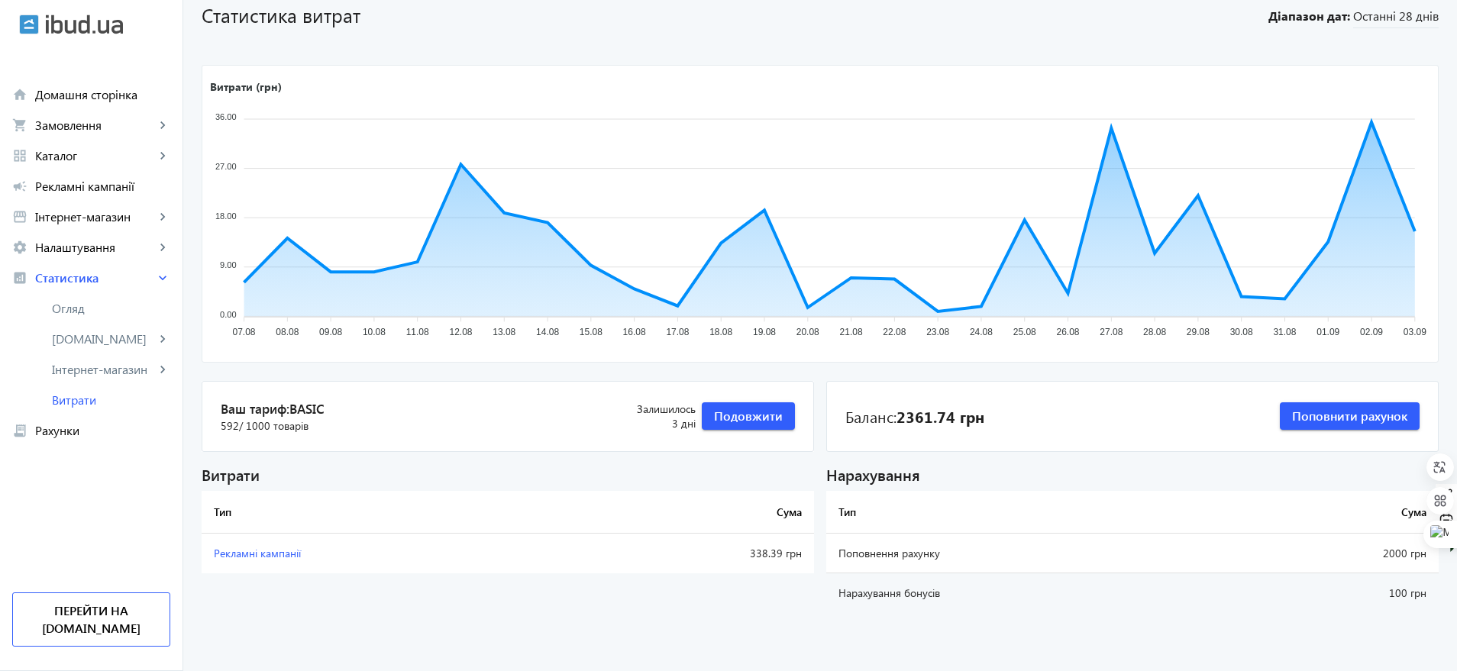
click at [26, 27] on img at bounding box center [29, 25] width 20 height 20
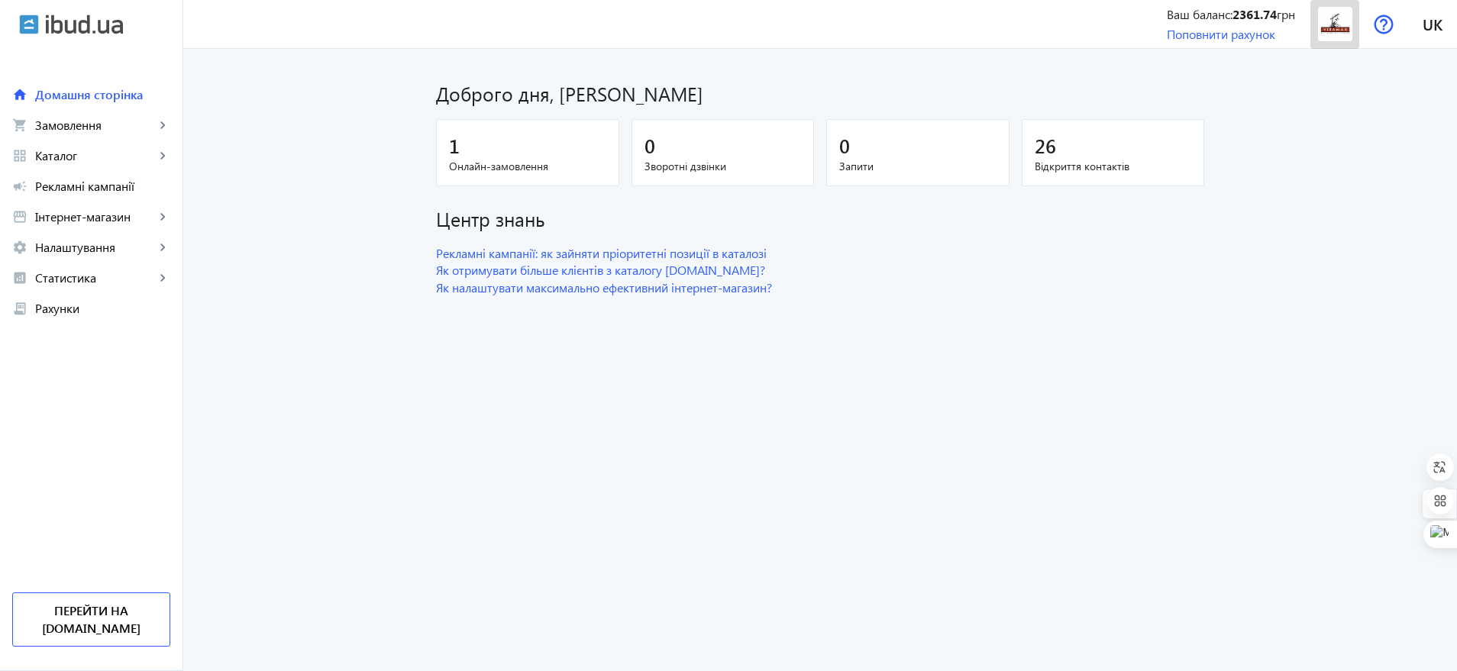
click at [1331, 23] on img at bounding box center [1335, 24] width 34 height 34
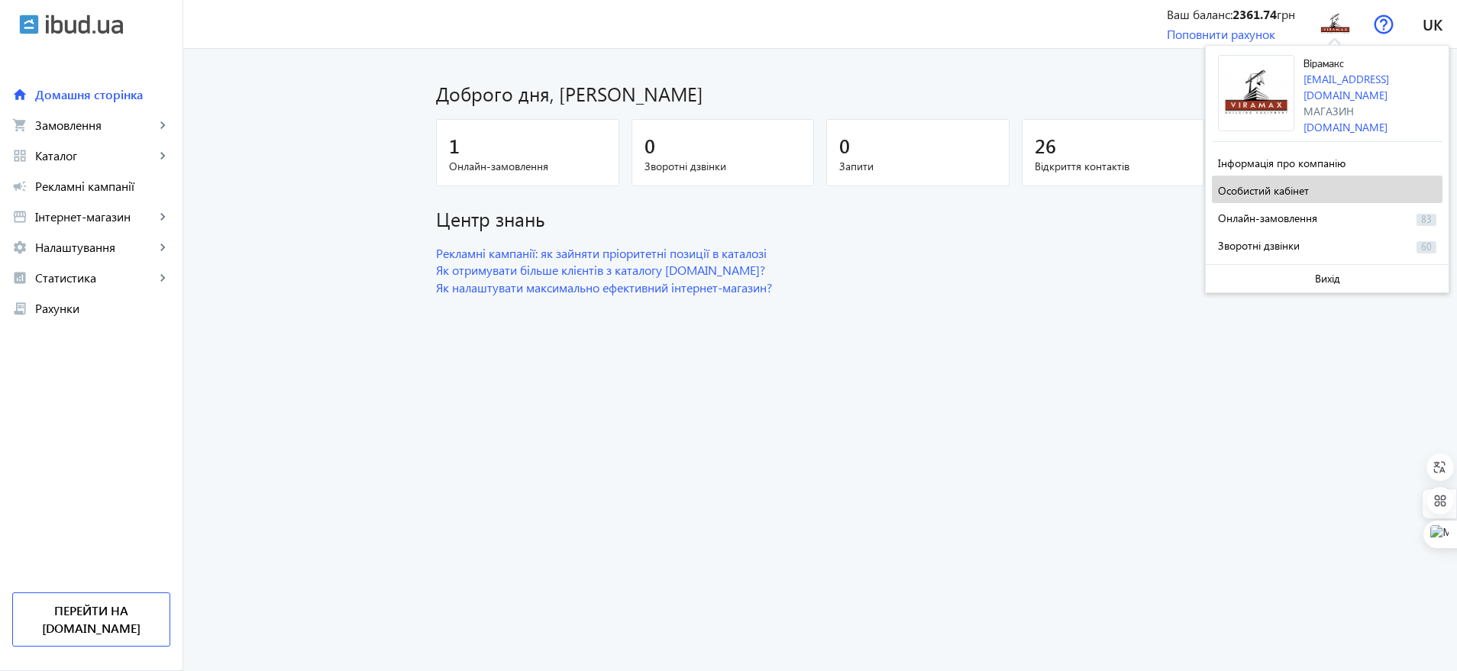
click at [1298, 189] on span "Особистий кабінет" at bounding box center [1263, 190] width 91 height 15
click at [1248, 187] on span "Особистий кабінет" at bounding box center [1263, 190] width 91 height 15
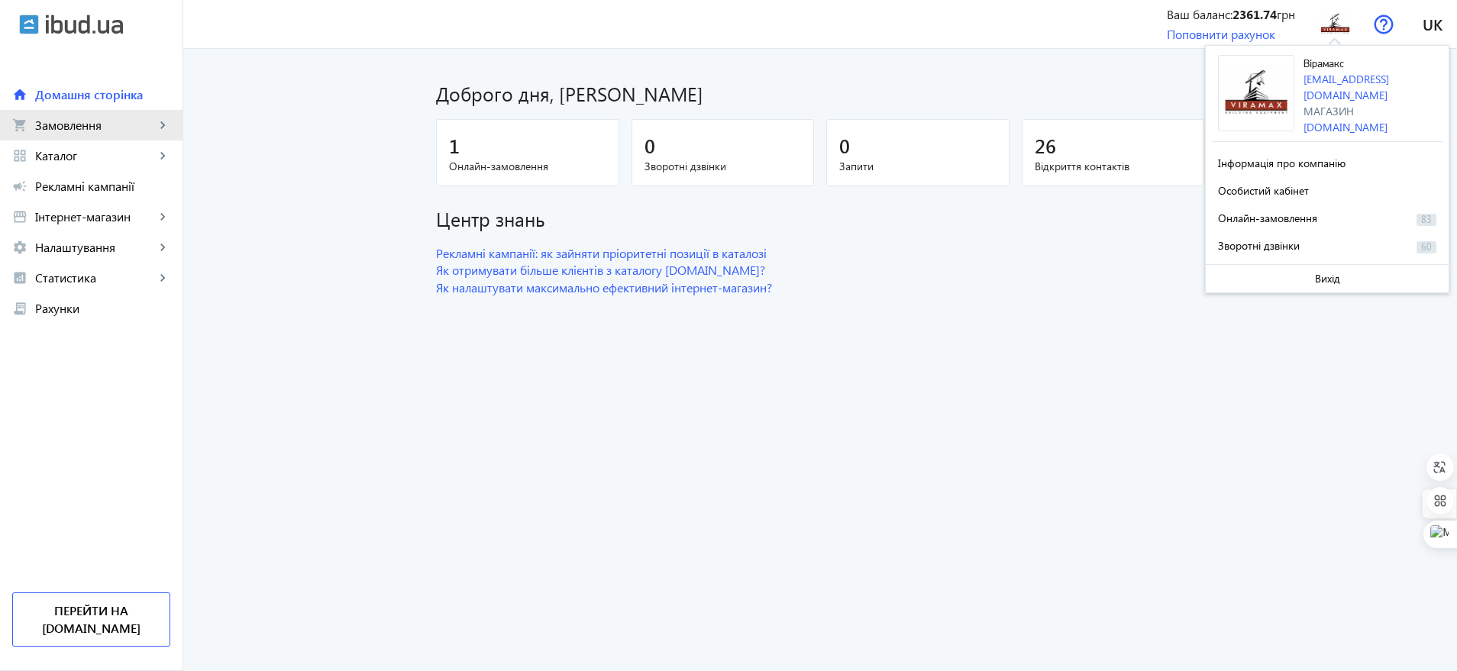
click at [152, 129] on span "Замовлення" at bounding box center [95, 125] width 120 height 15
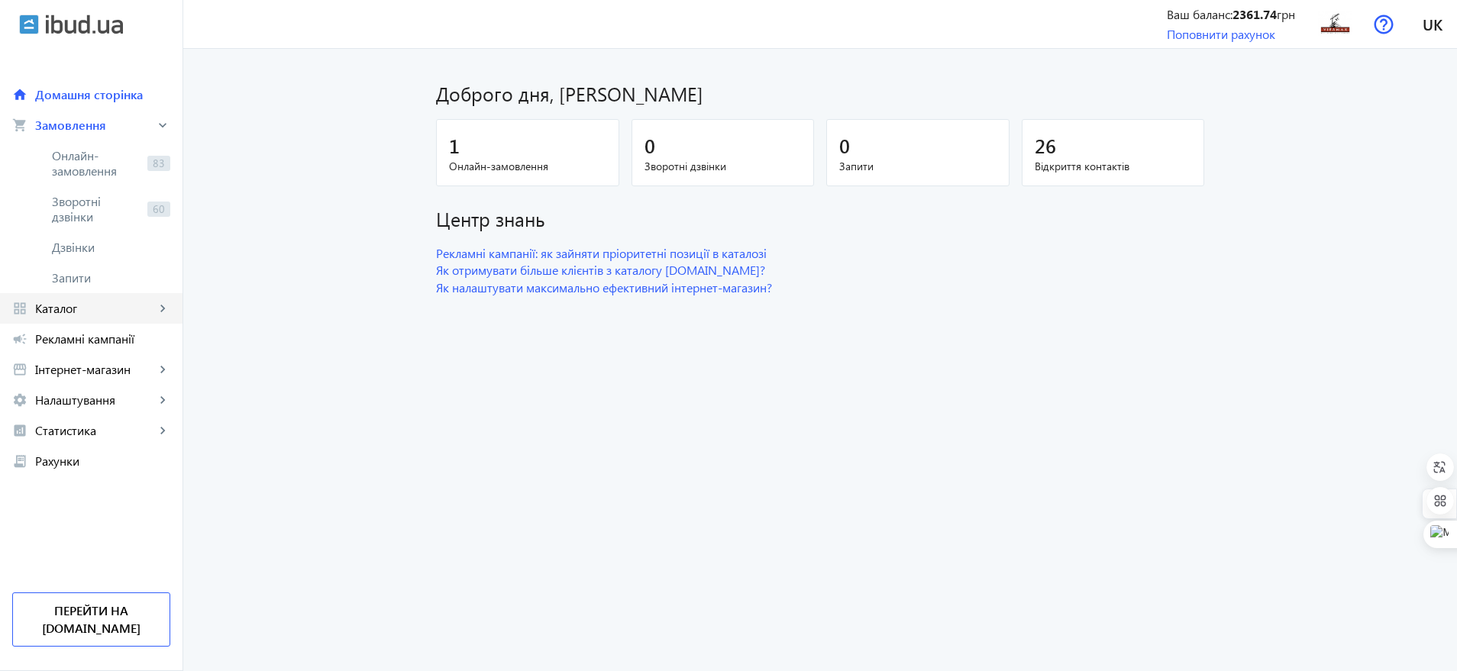
click at [147, 312] on span "Каталог" at bounding box center [95, 308] width 120 height 15
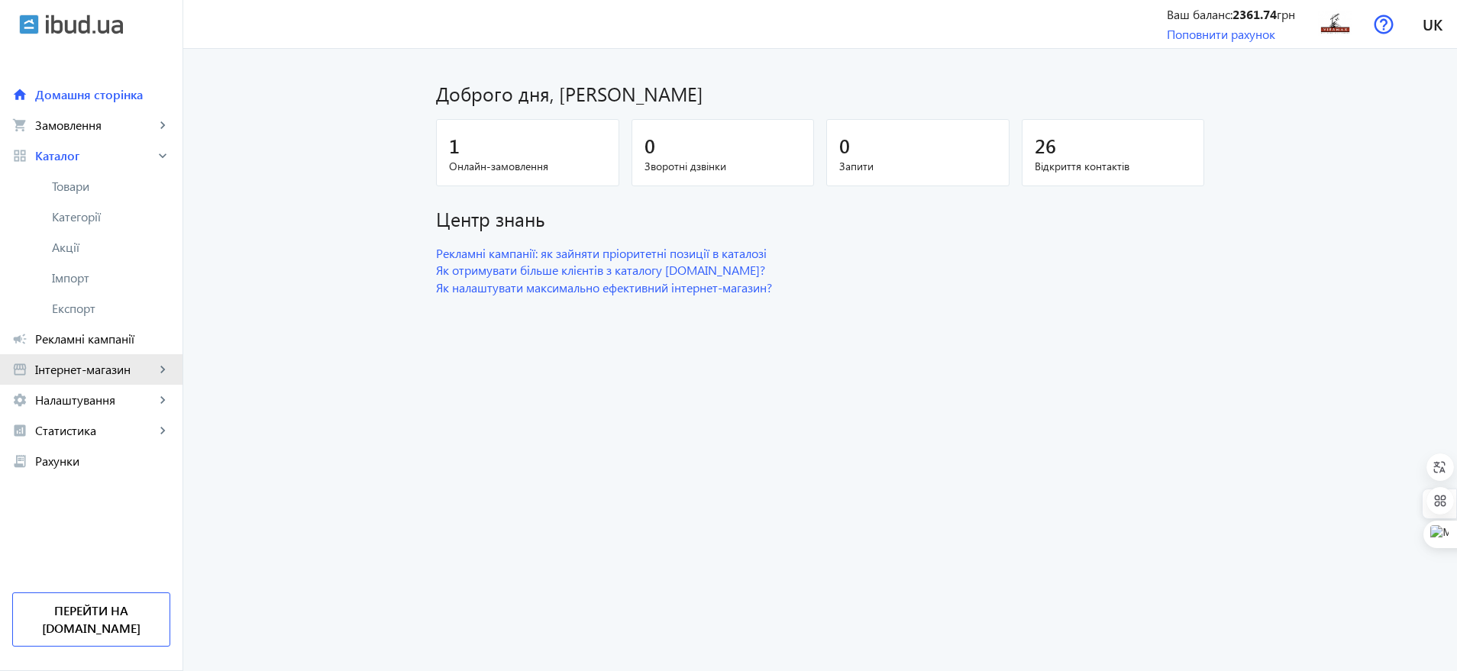
click at [157, 359] on link "storefront Інтернет-магазин keyboard_arrow_right" at bounding box center [91, 369] width 183 height 31
click at [155, 359] on link "Меню" at bounding box center [91, 369] width 183 height 31
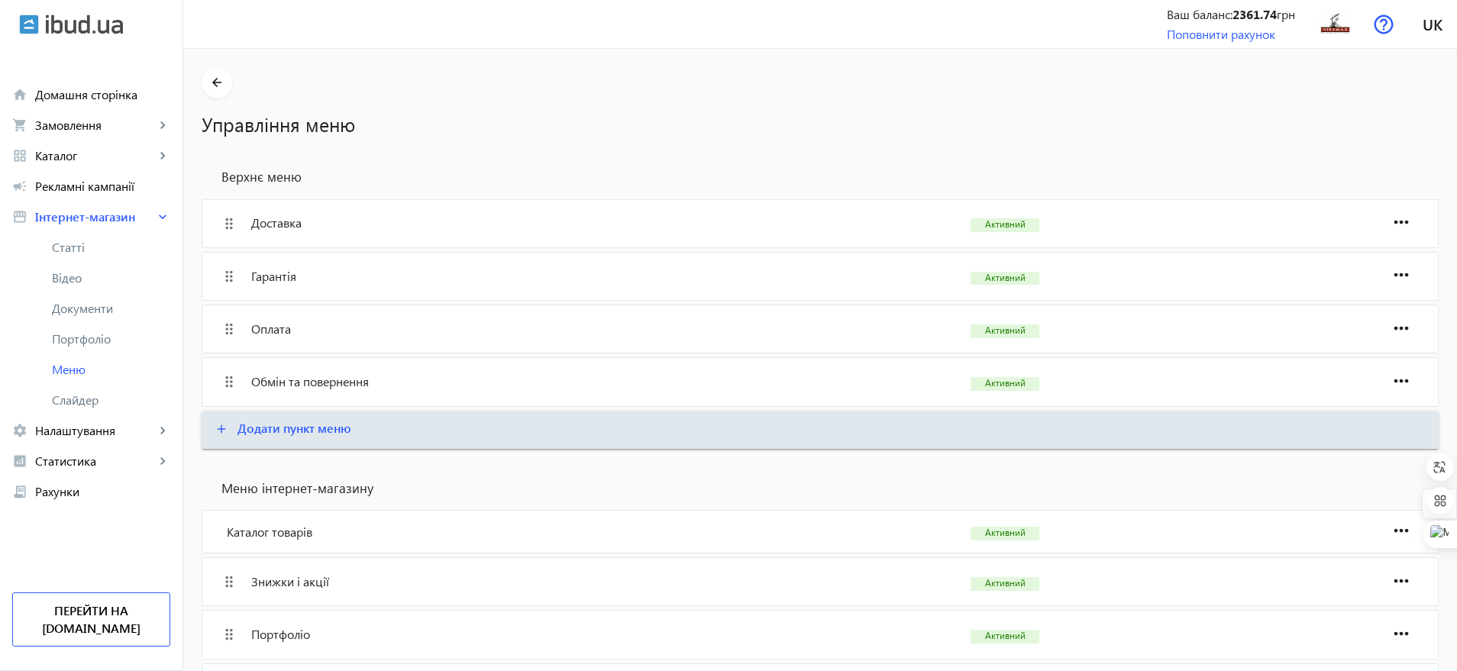
scroll to position [95, 0]
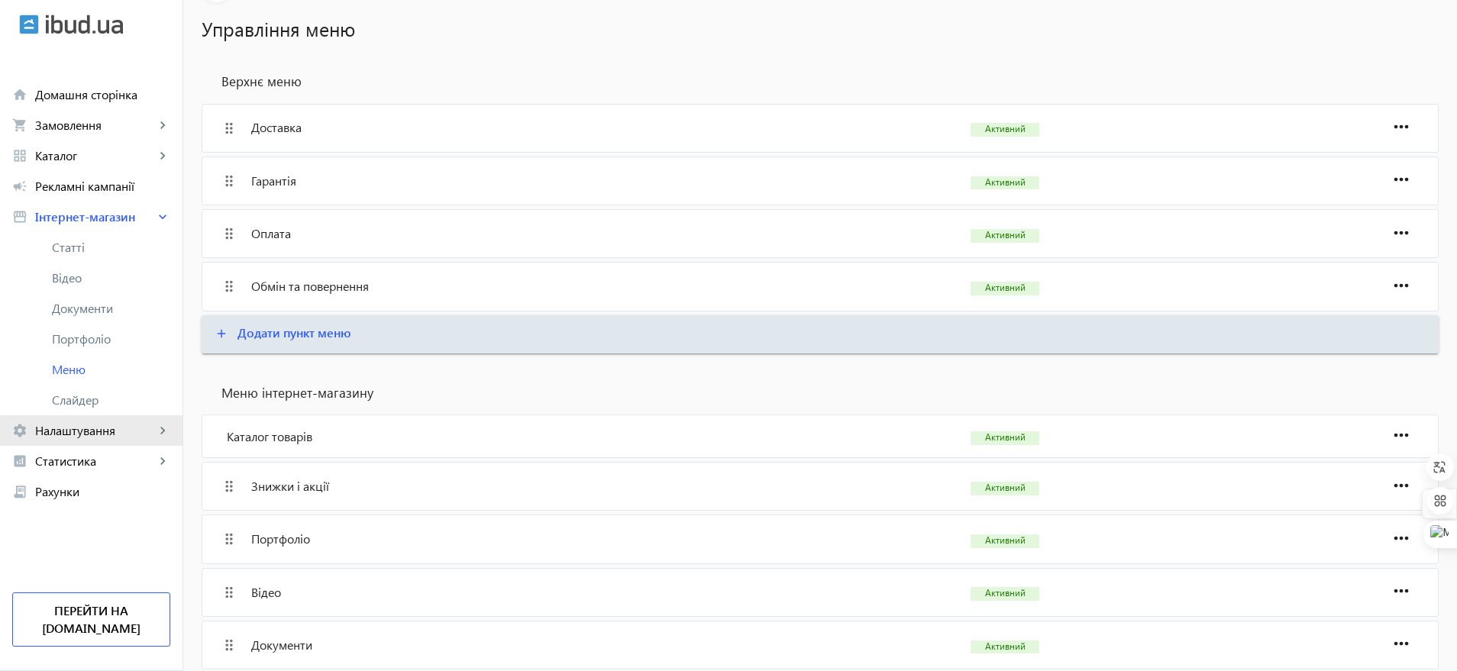
click at [163, 433] on mat-icon "keyboard_arrow_right" at bounding box center [162, 430] width 15 height 15
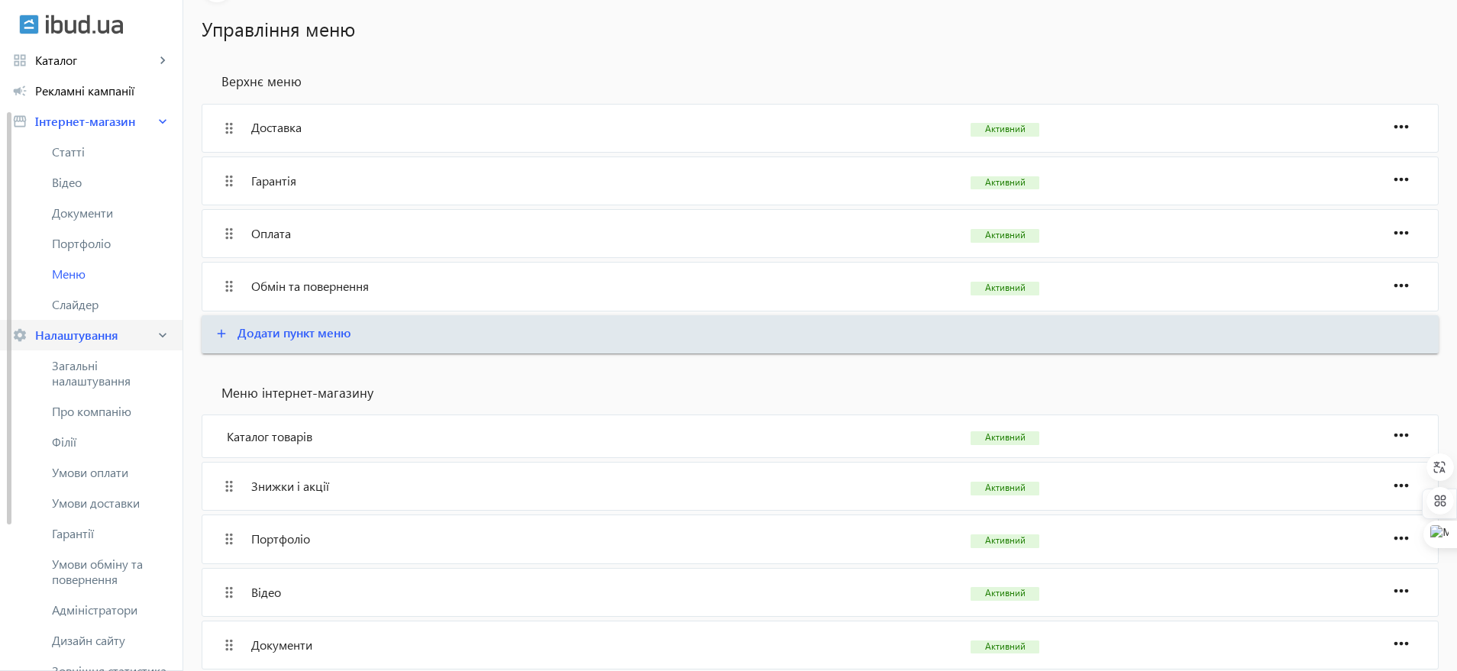
scroll to position [191, 0]
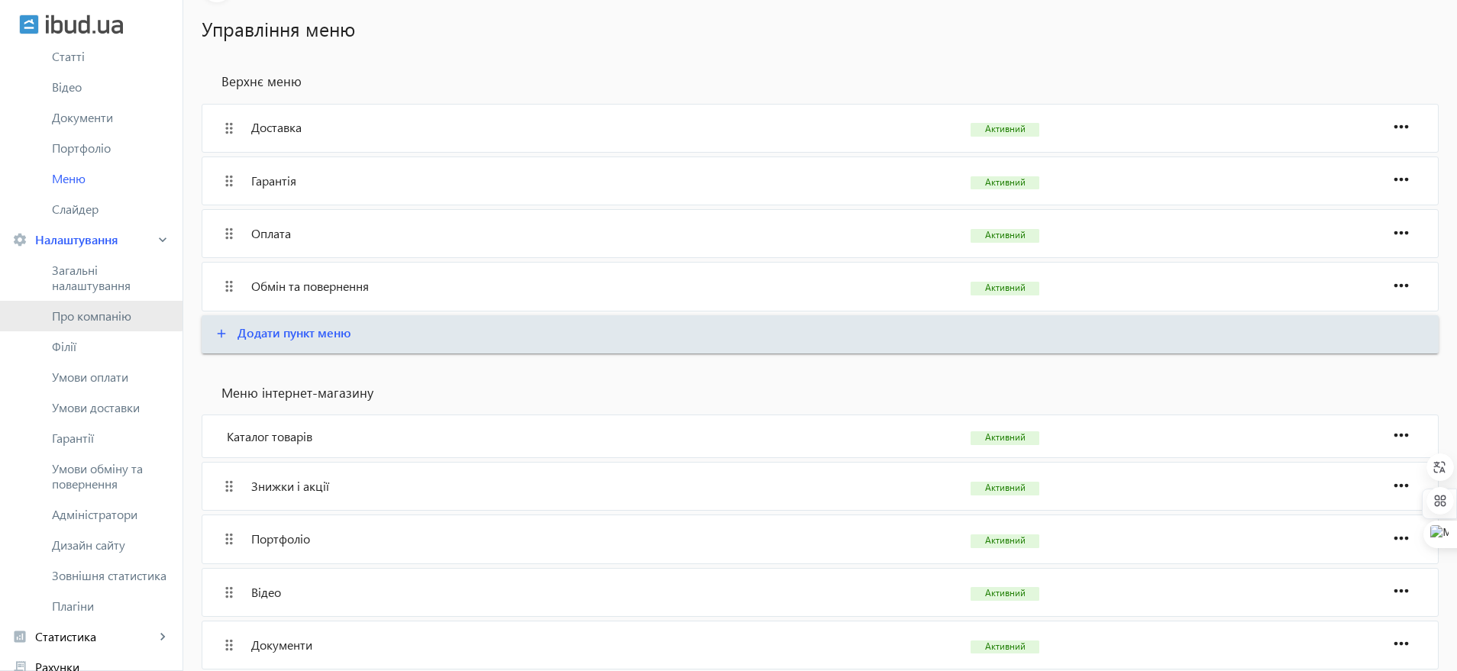
click at [85, 312] on span "Про компанію" at bounding box center [111, 316] width 118 height 15
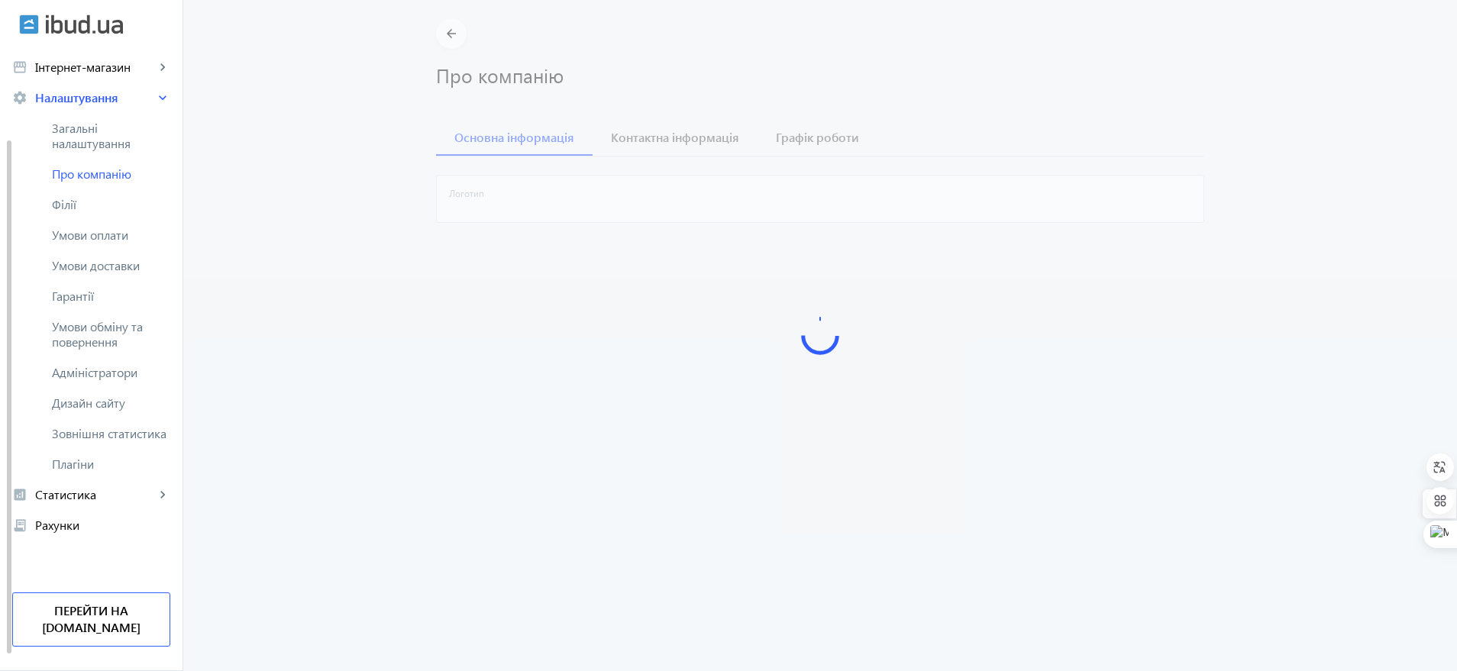
scroll to position [132, 0]
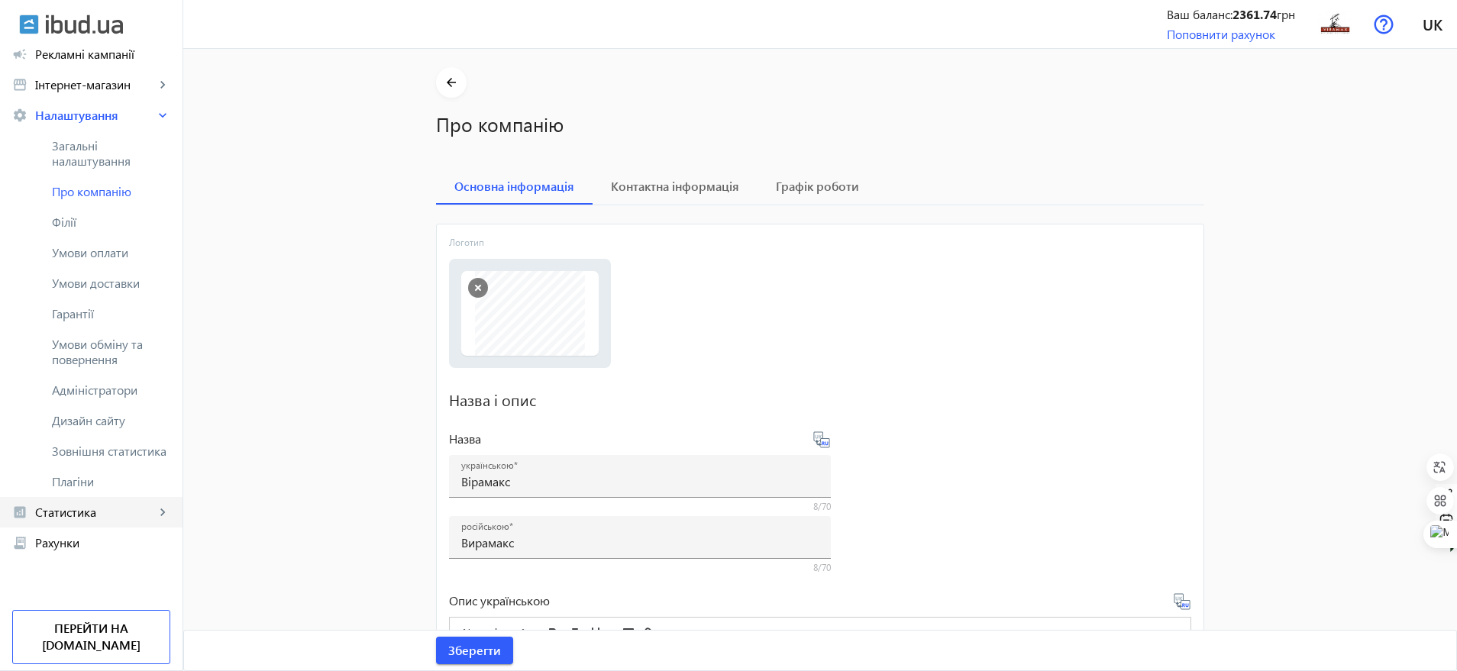
click at [139, 506] on span "Статистика" at bounding box center [95, 512] width 120 height 15
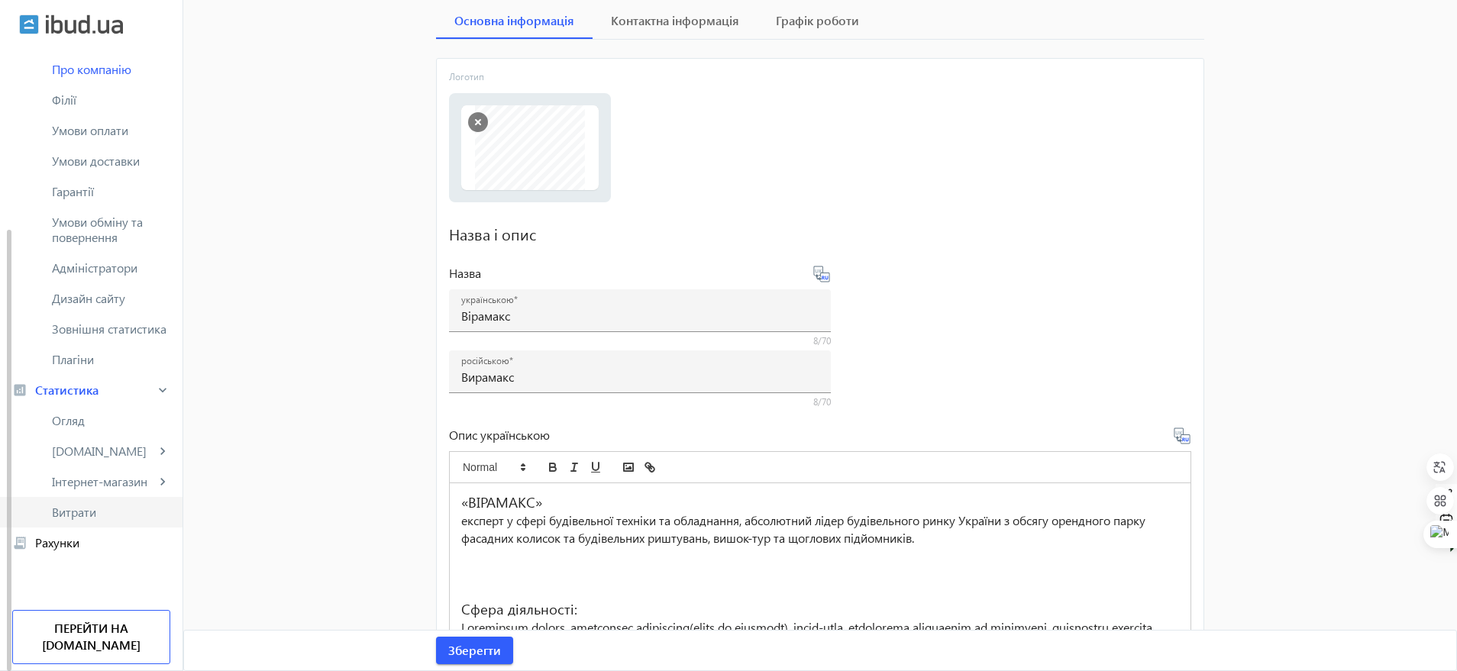
scroll to position [286, 0]
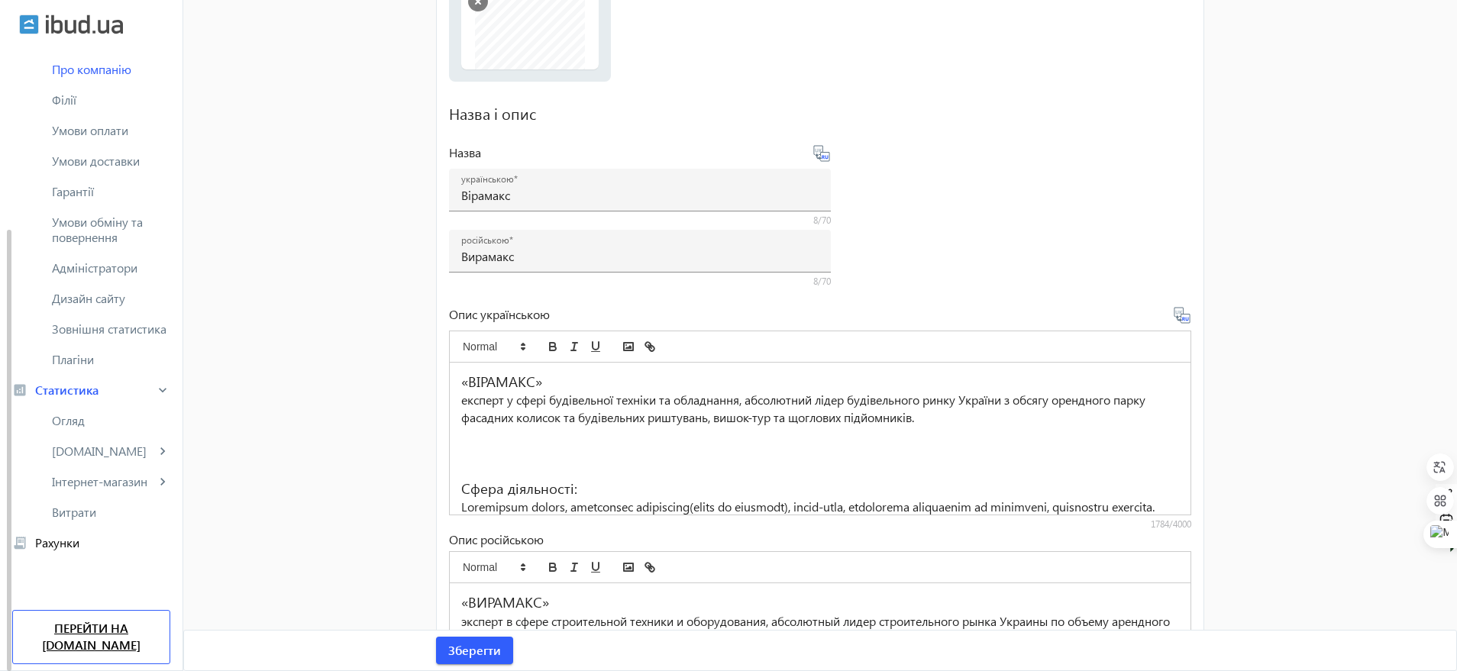
click at [92, 621] on link "Перейти на [DOMAIN_NAME]" at bounding box center [91, 637] width 158 height 54
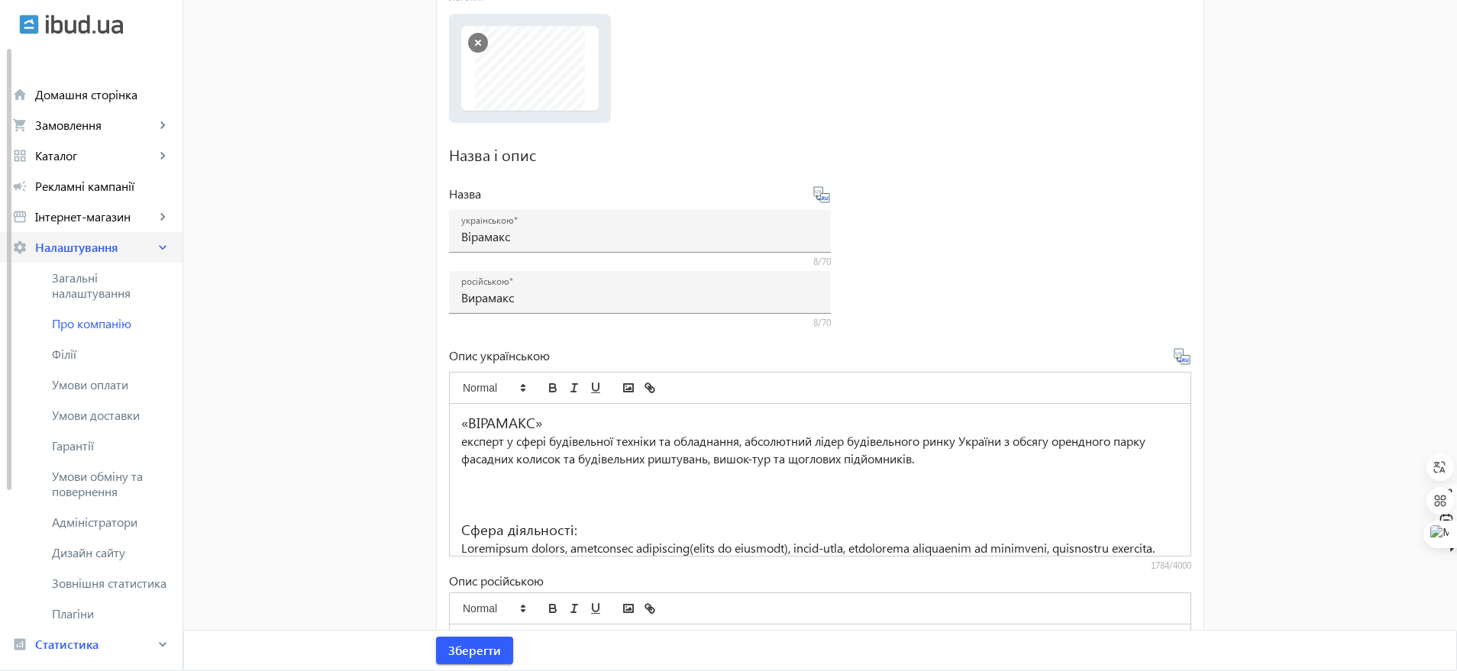
scroll to position [0, 0]
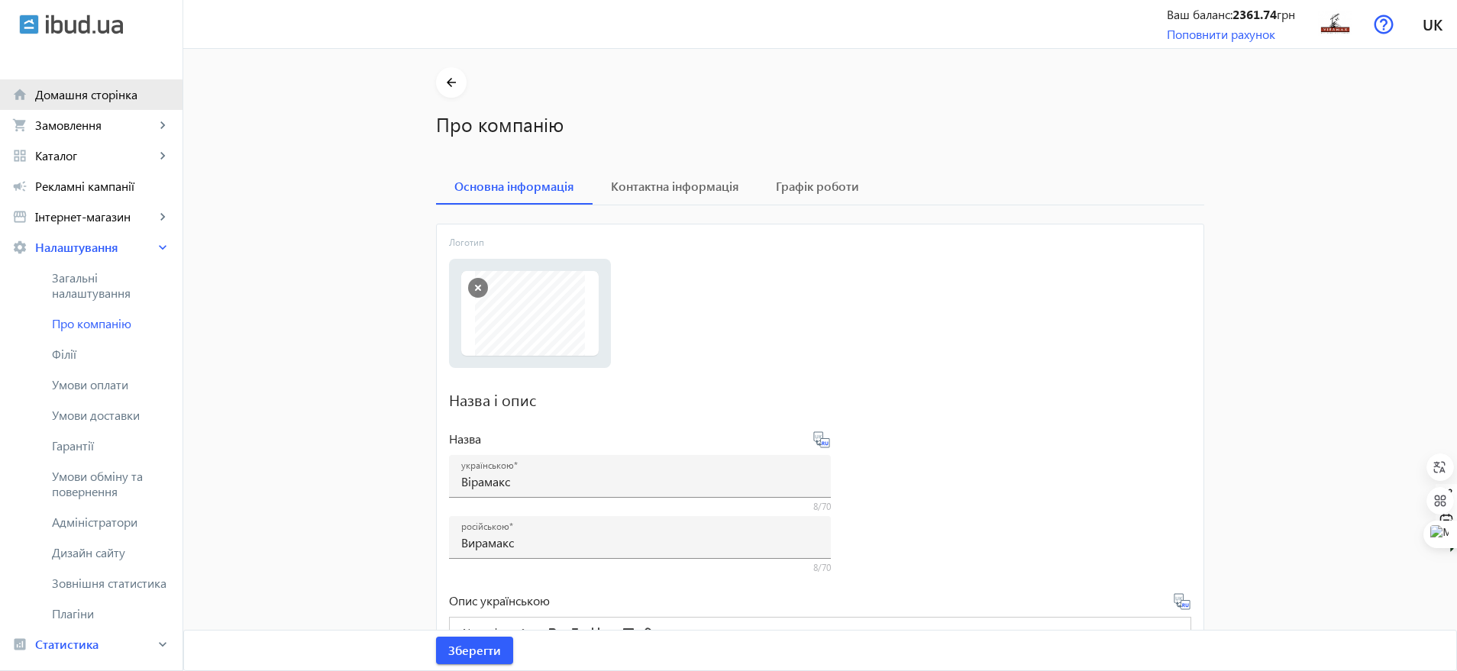
click at [87, 98] on span "Домашня сторінка" at bounding box center [102, 94] width 135 height 15
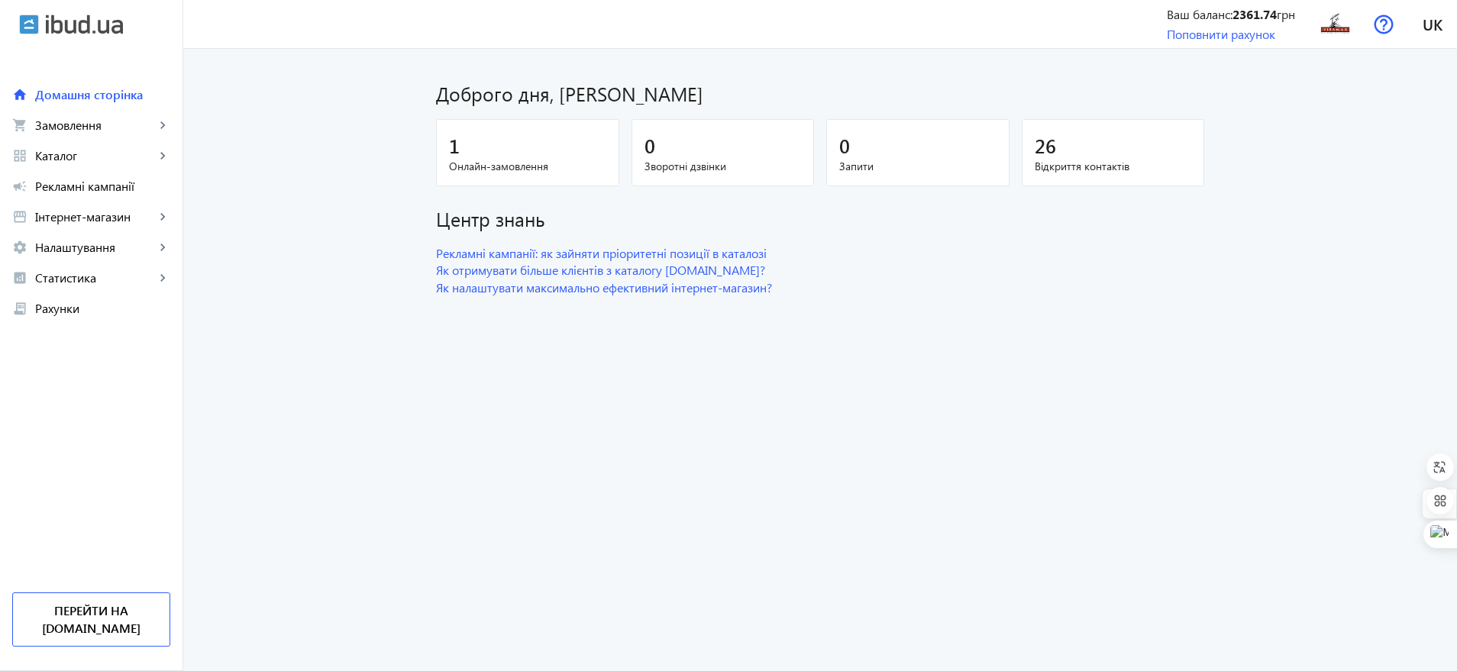
click at [24, 21] on img at bounding box center [29, 25] width 20 height 20
click at [1383, 23] on img at bounding box center [1384, 25] width 20 height 20
click at [1385, 18] on img at bounding box center [1384, 25] width 20 height 20
click at [1378, 27] on img at bounding box center [1384, 25] width 20 height 20
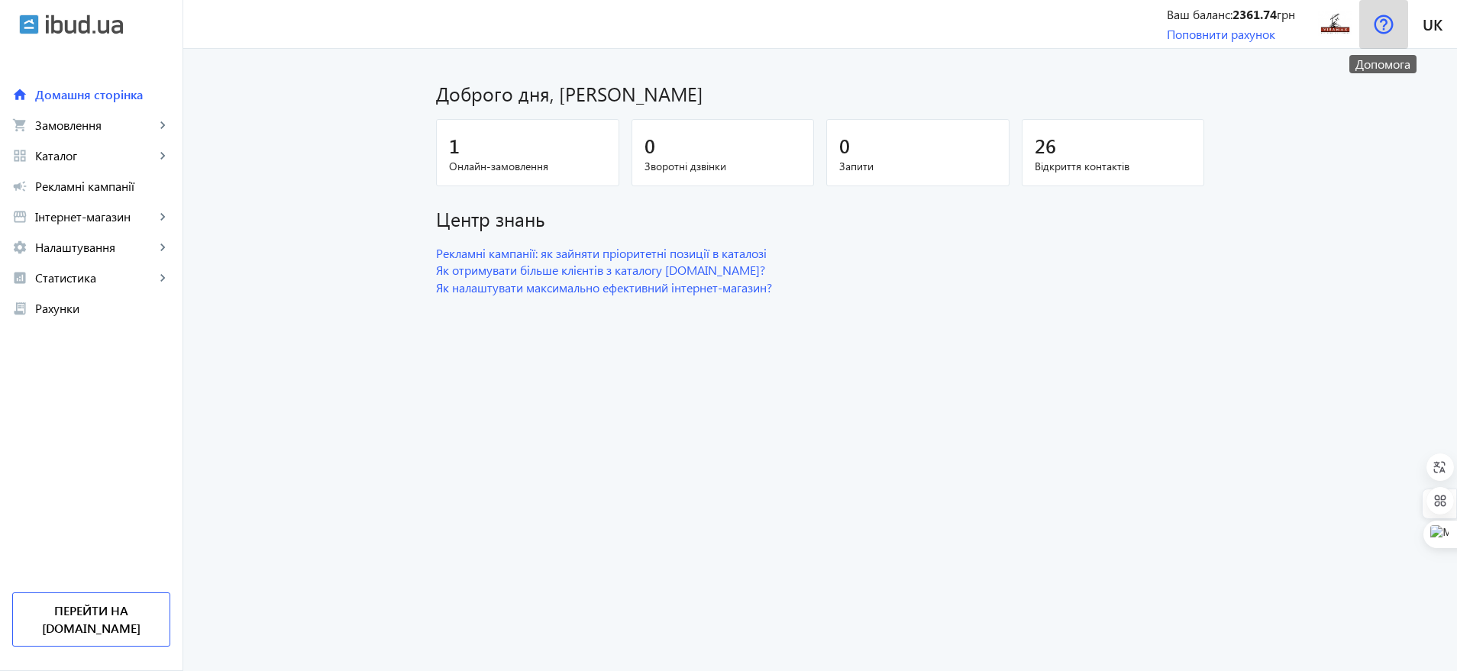
click at [1387, 25] on img at bounding box center [1384, 25] width 20 height 20
click at [59, 310] on span "Рахунки" at bounding box center [102, 308] width 135 height 15
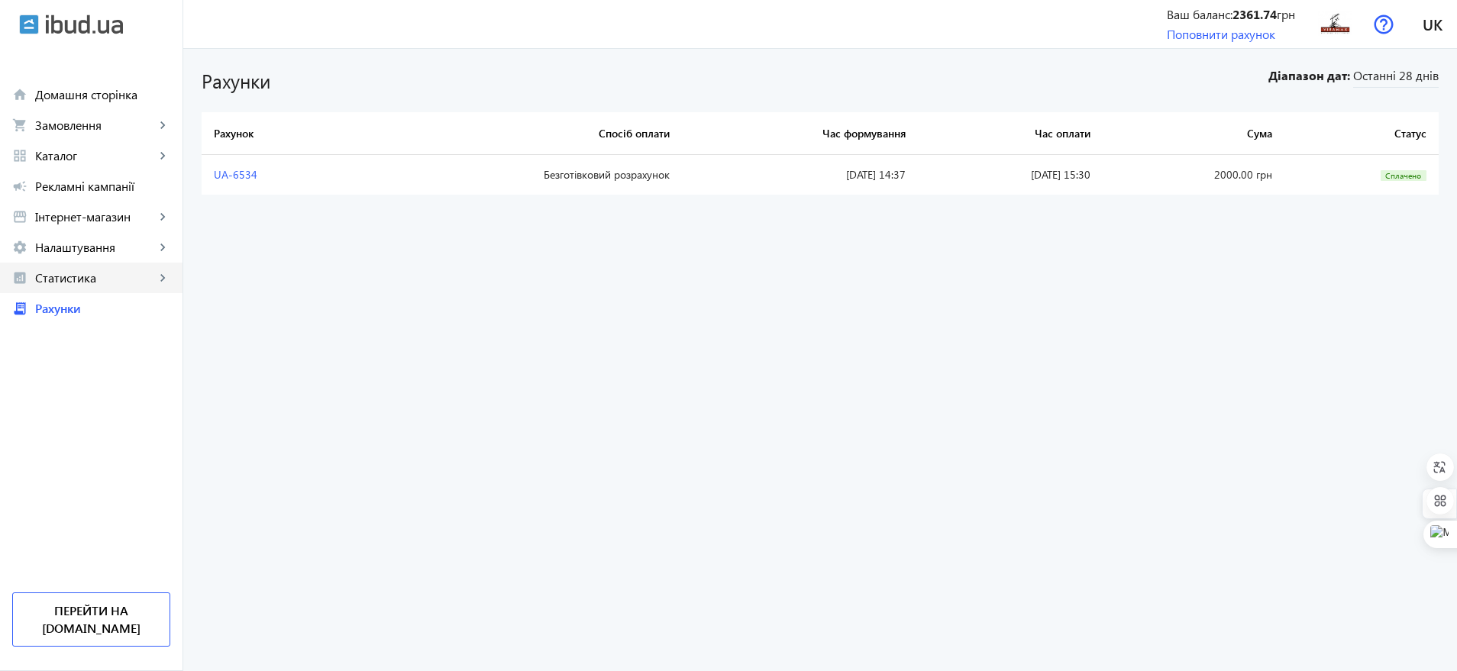
click at [113, 267] on link "analytics Статистика keyboard_arrow_right" at bounding box center [91, 278] width 183 height 31
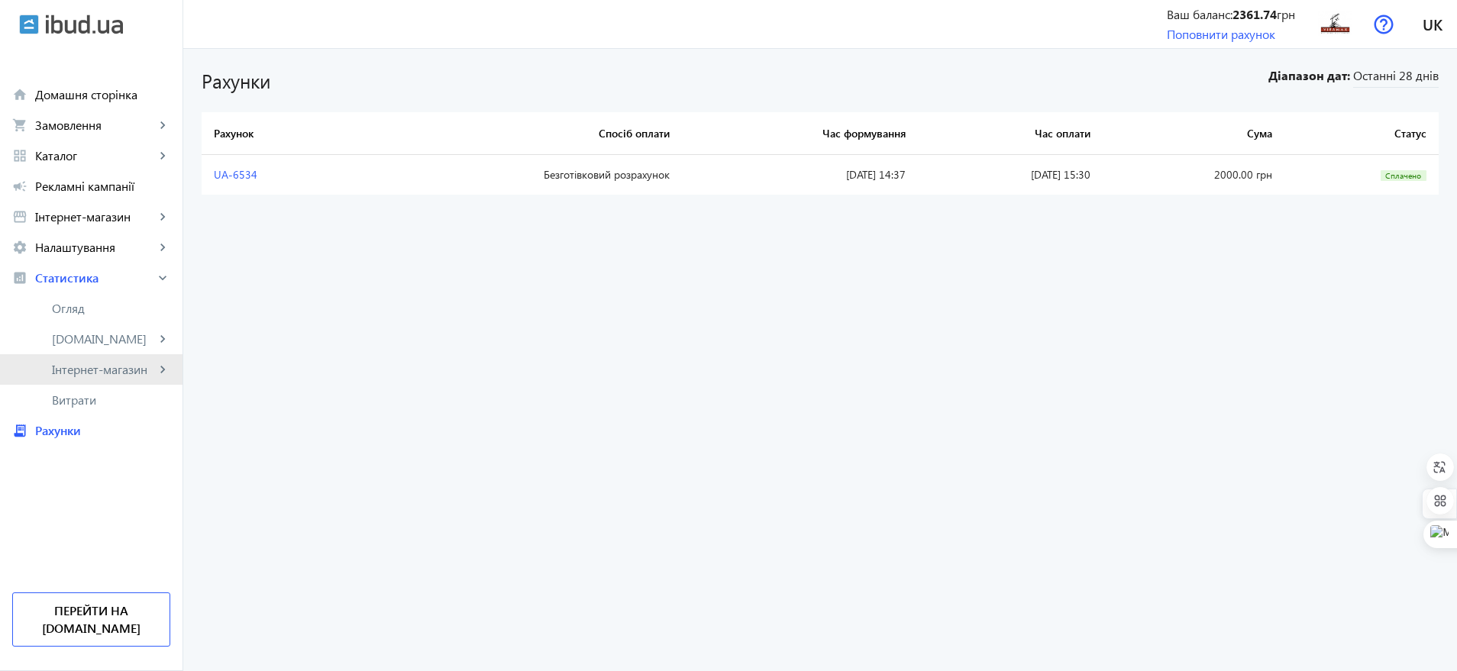
click at [163, 370] on mat-icon "keyboard_arrow_right" at bounding box center [162, 369] width 15 height 15
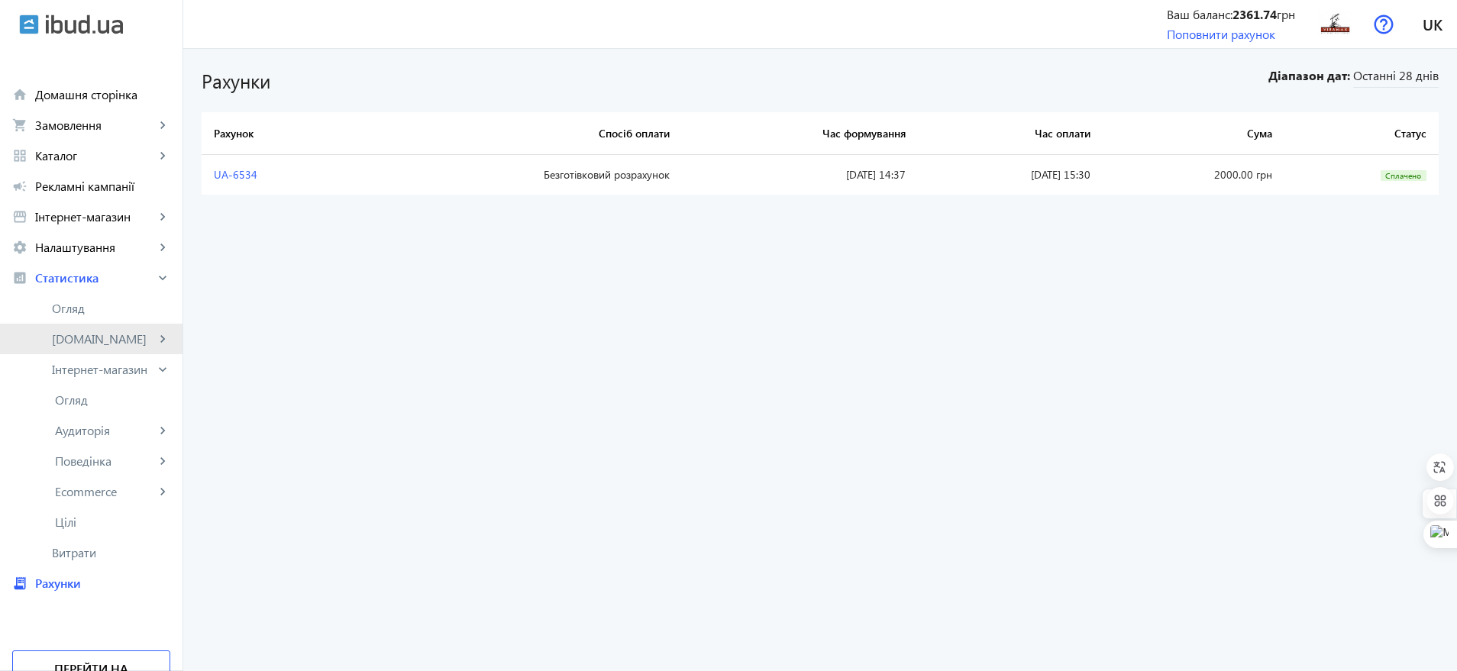
click at [161, 337] on mat-icon "keyboard_arrow_right" at bounding box center [162, 338] width 15 height 15
